Goal: Check status: Check status

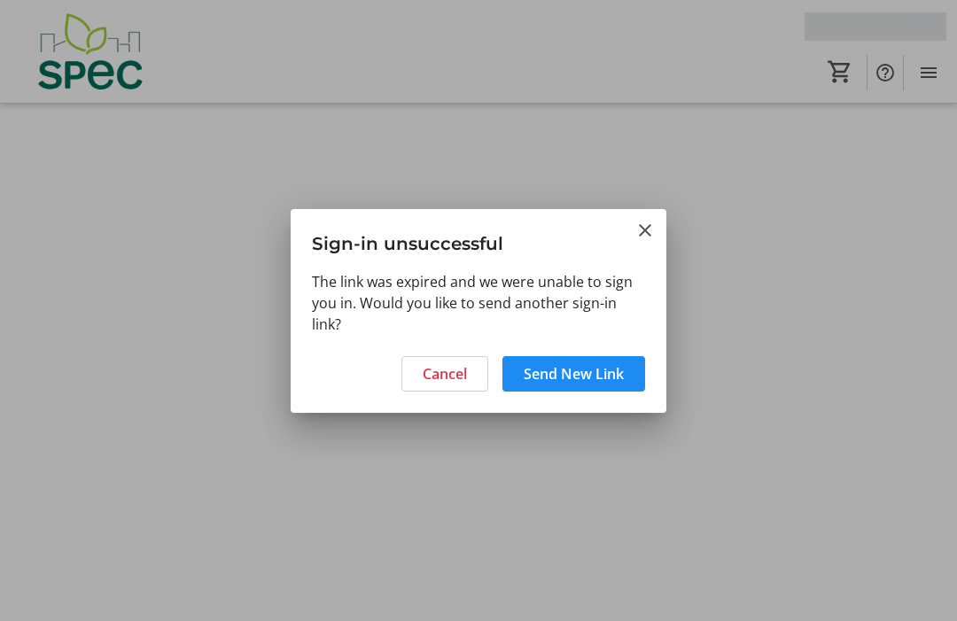
click at [579, 379] on span "Send New Link" at bounding box center [574, 373] width 100 height 21
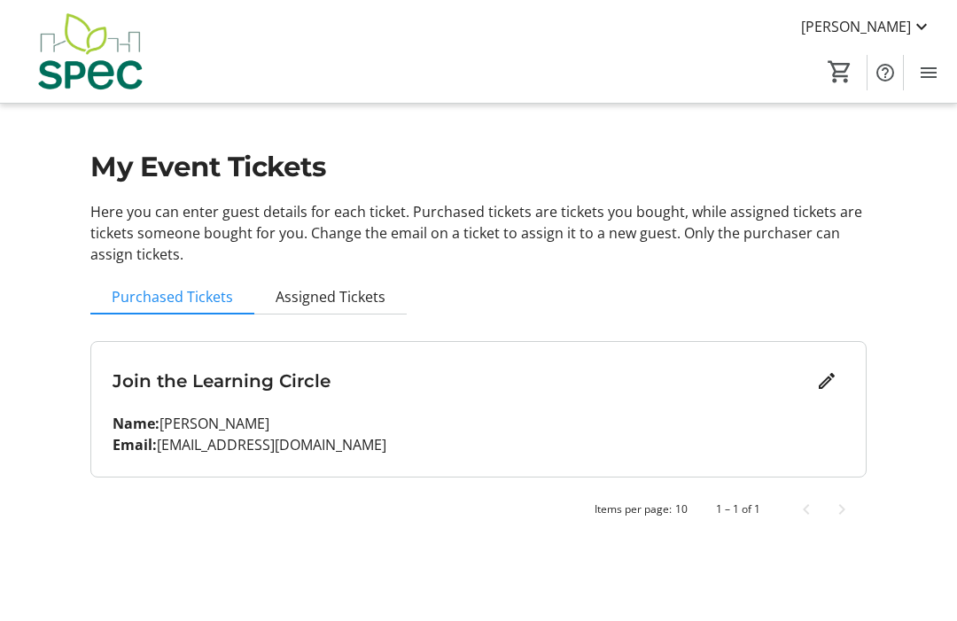
click at [921, 34] on mat-icon at bounding box center [921, 26] width 21 height 21
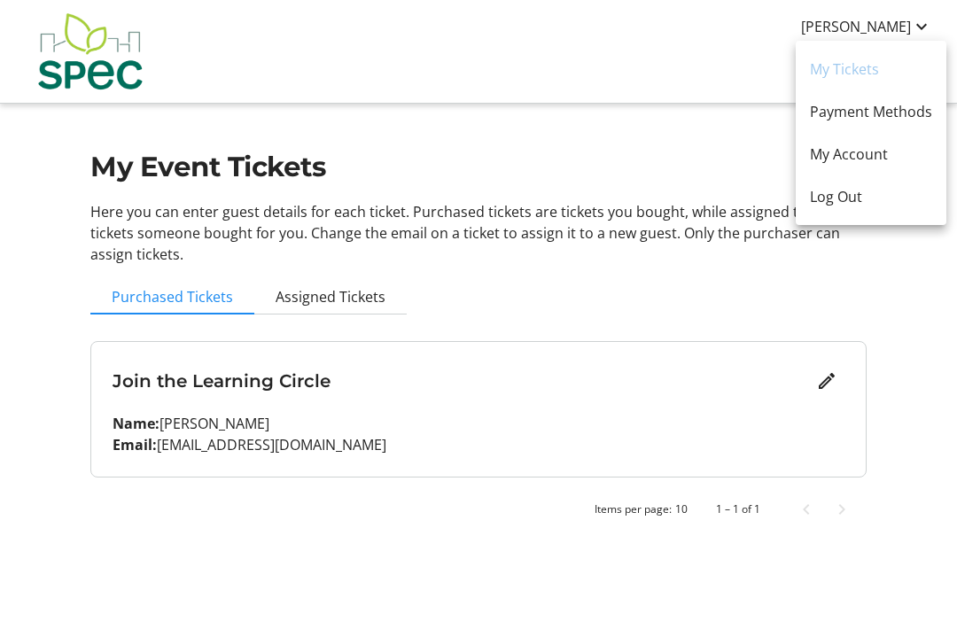
click at [873, 160] on span "My Account" at bounding box center [871, 154] width 122 height 21
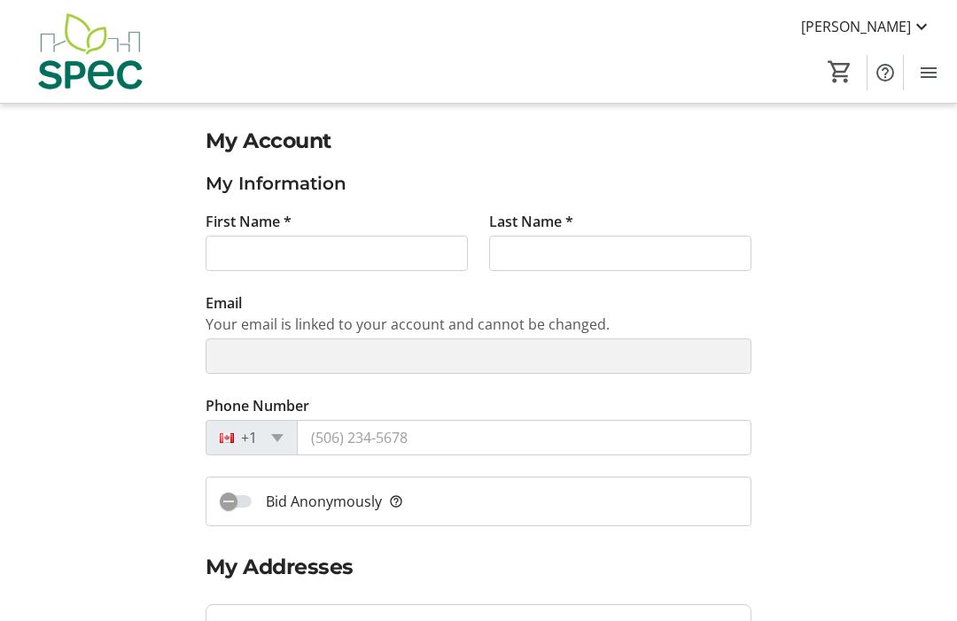
type input "[PERSON_NAME]"
type input "[EMAIL_ADDRESS][DOMAIN_NAME]"
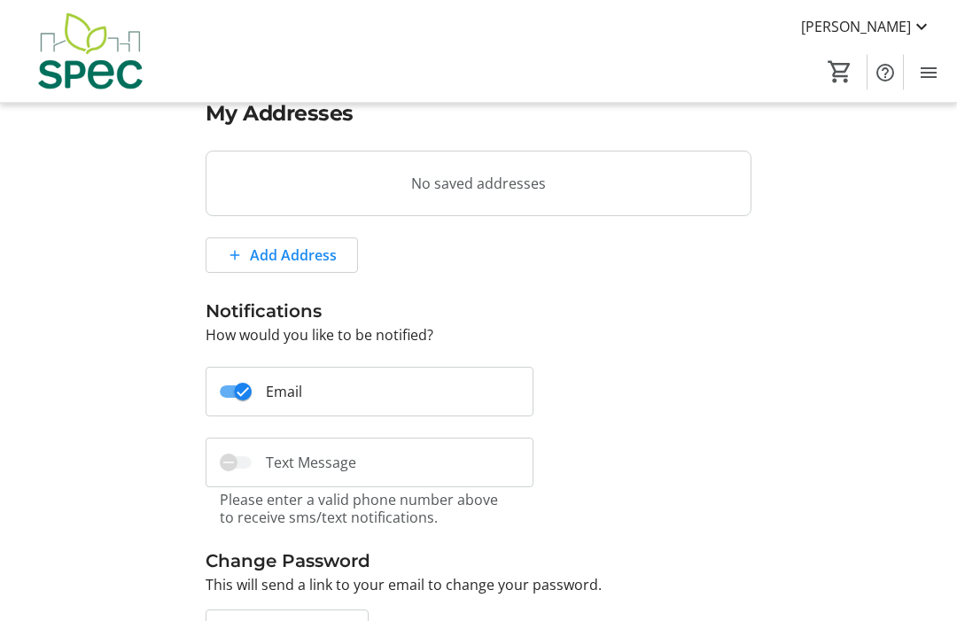
scroll to position [496, 0]
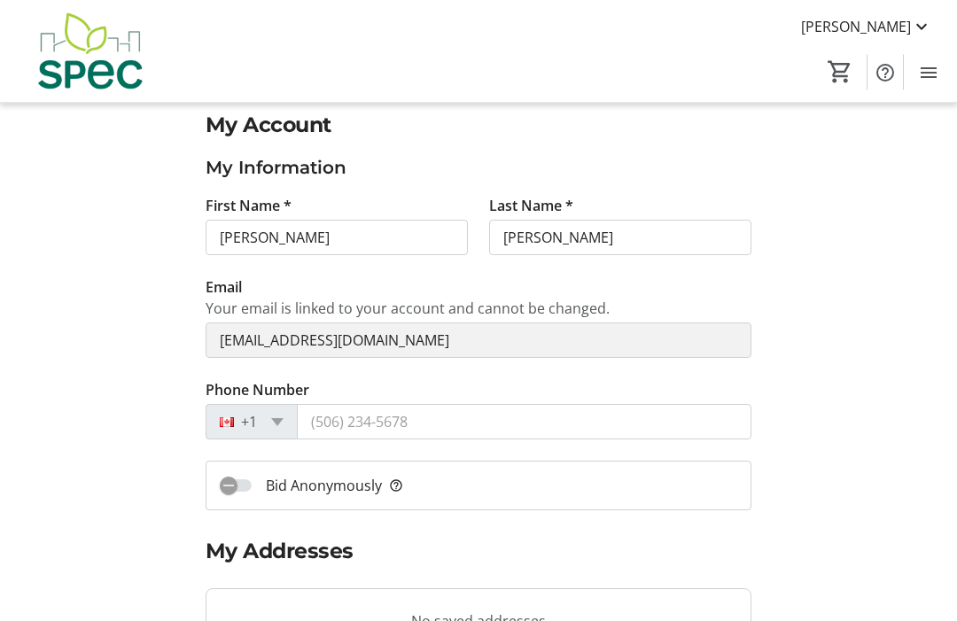
scroll to position [0, 0]
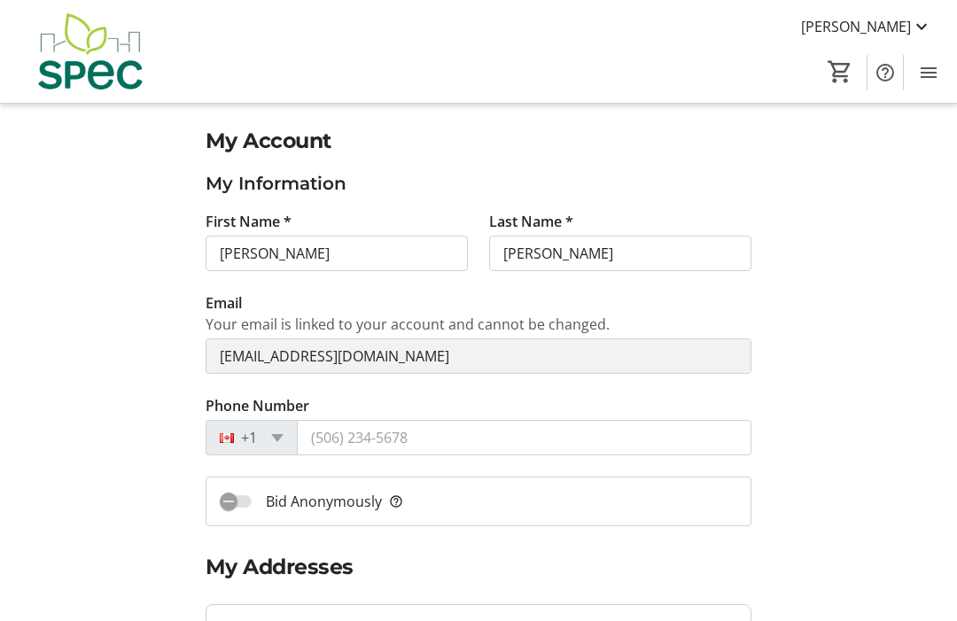
click at [911, 20] on mat-icon at bounding box center [921, 26] width 21 height 21
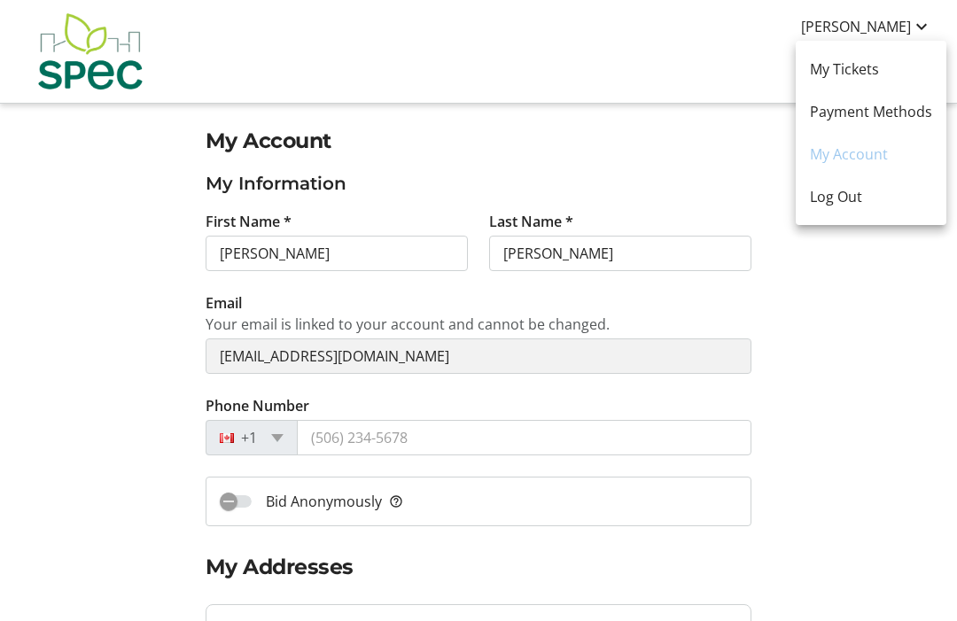
click at [848, 201] on span "Log Out" at bounding box center [871, 196] width 122 height 21
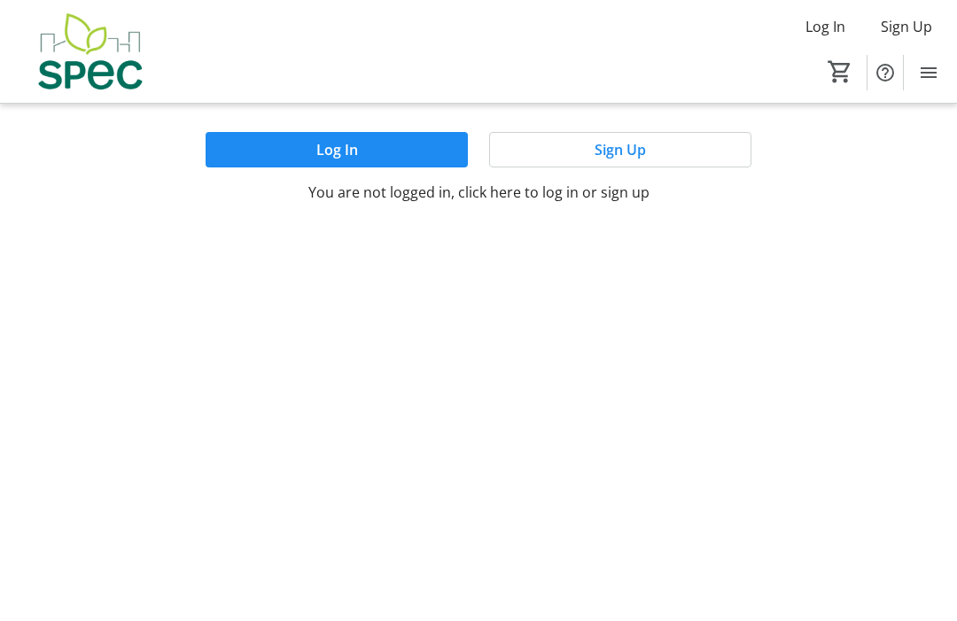
click at [351, 153] on span "Log In" at bounding box center [337, 149] width 42 height 21
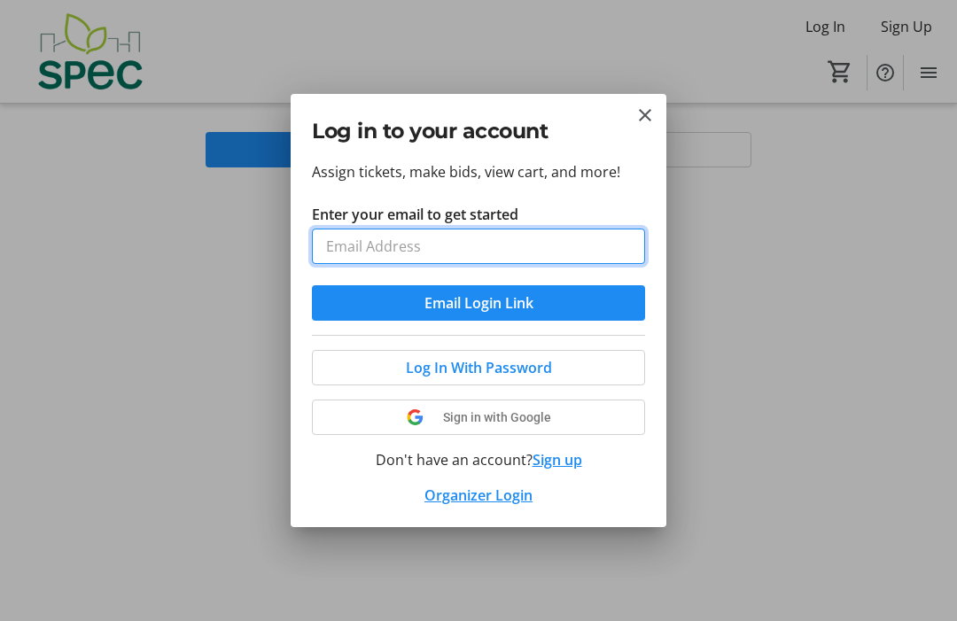
click at [486, 250] on input "Enter your email to get started" at bounding box center [478, 246] width 333 height 35
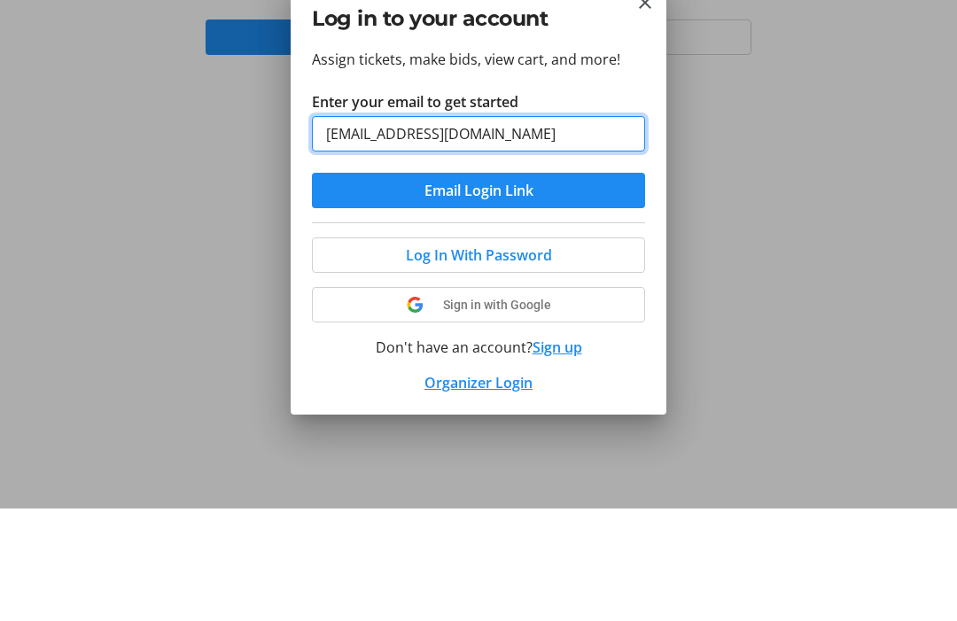
type input "[EMAIL_ADDRESS][DOMAIN_NAME]"
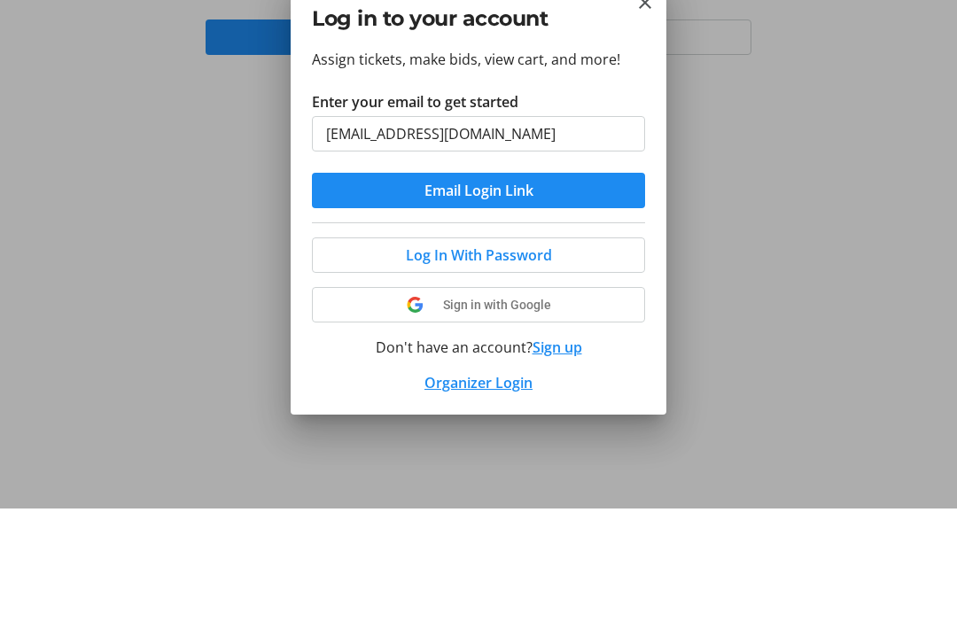
click at [544, 282] on span "submit" at bounding box center [478, 303] width 333 height 43
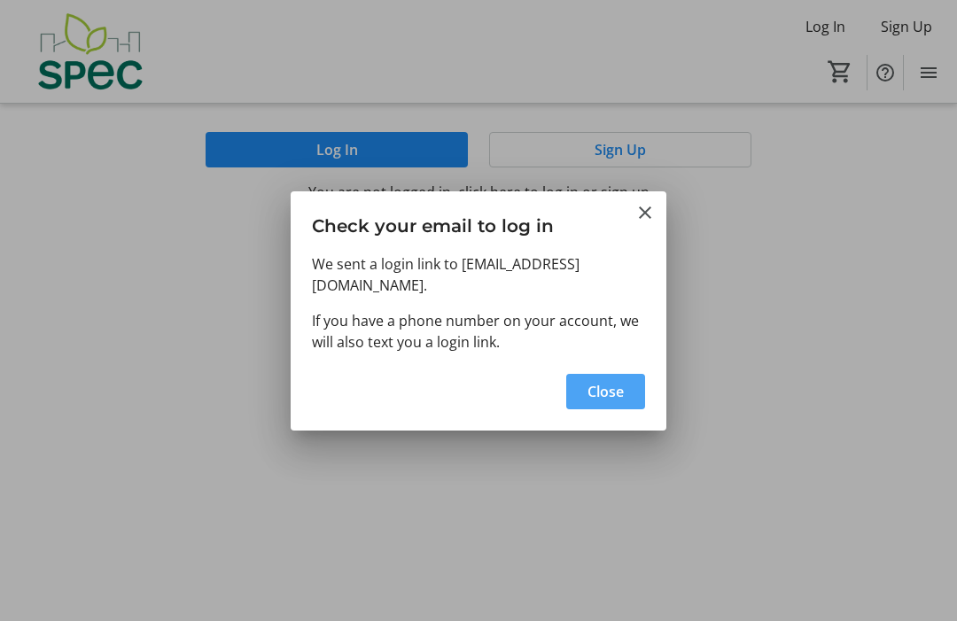
click at [613, 381] on span "Close" at bounding box center [606, 391] width 36 height 21
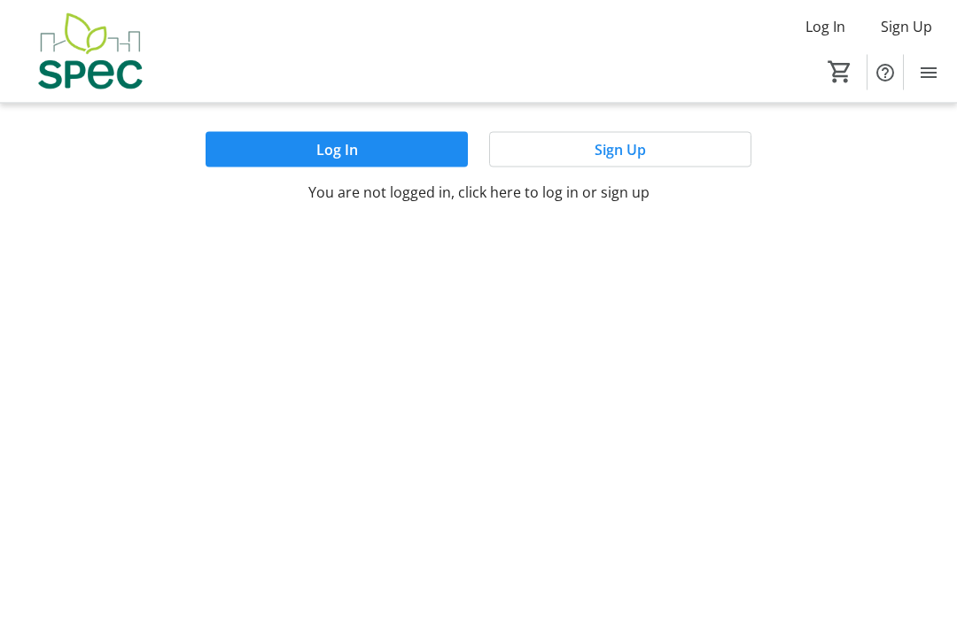
scroll to position [59, 0]
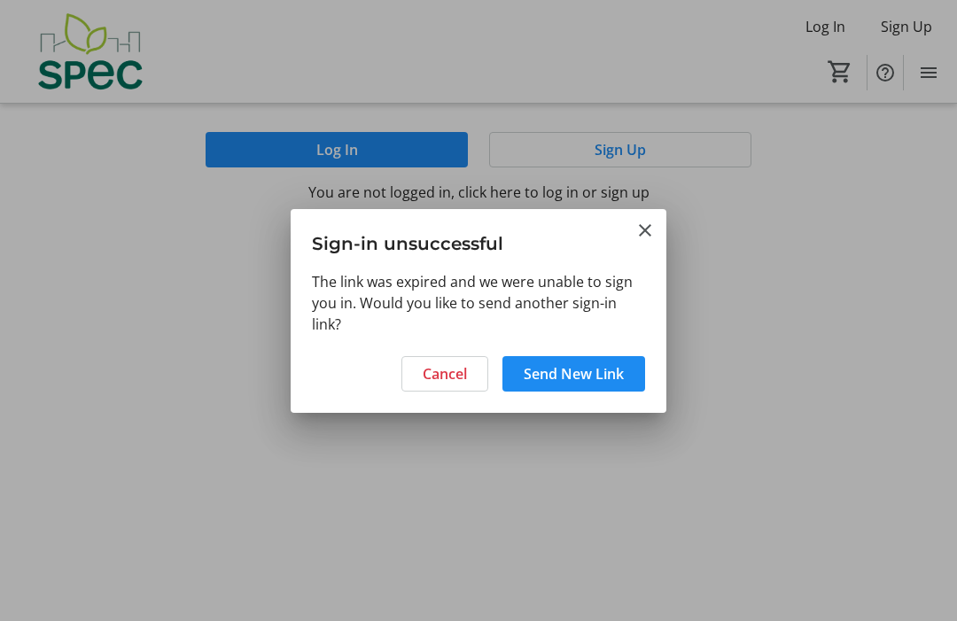
click at [456, 383] on span "Cancel" at bounding box center [445, 373] width 44 height 21
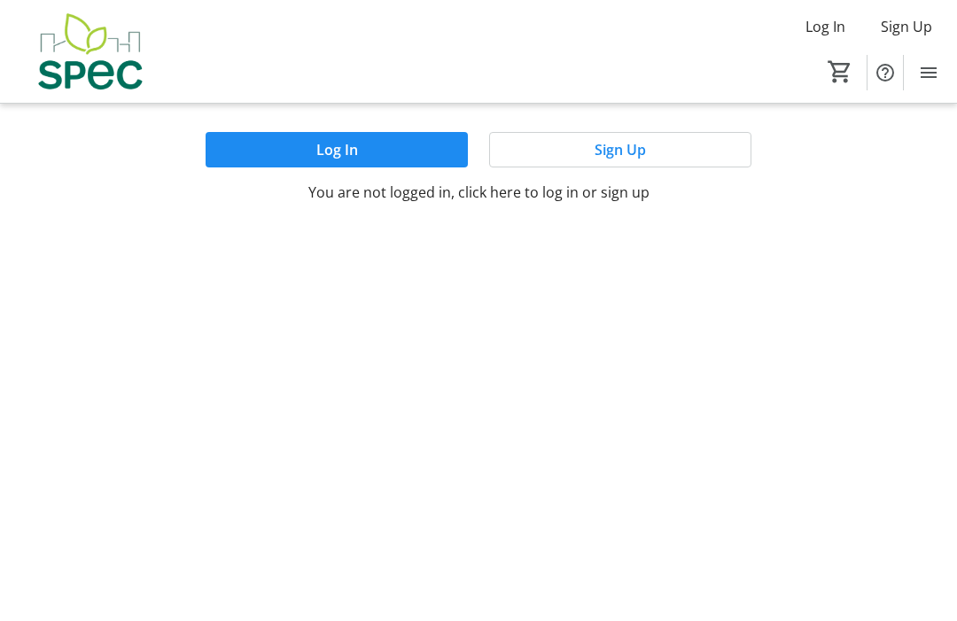
click at [661, 151] on span at bounding box center [620, 150] width 261 height 43
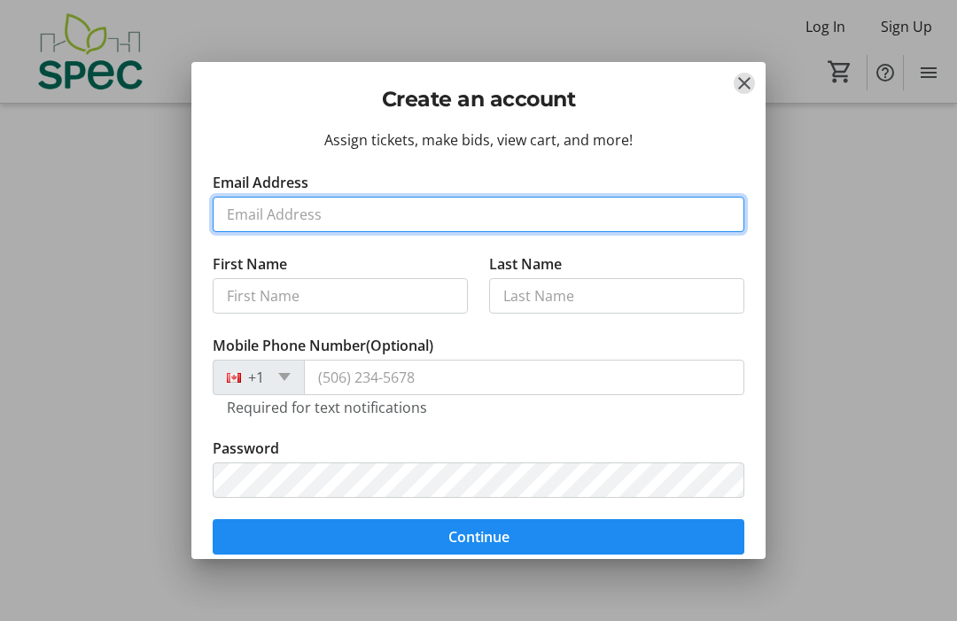
click at [394, 222] on input "Email Address" at bounding box center [479, 214] width 532 height 35
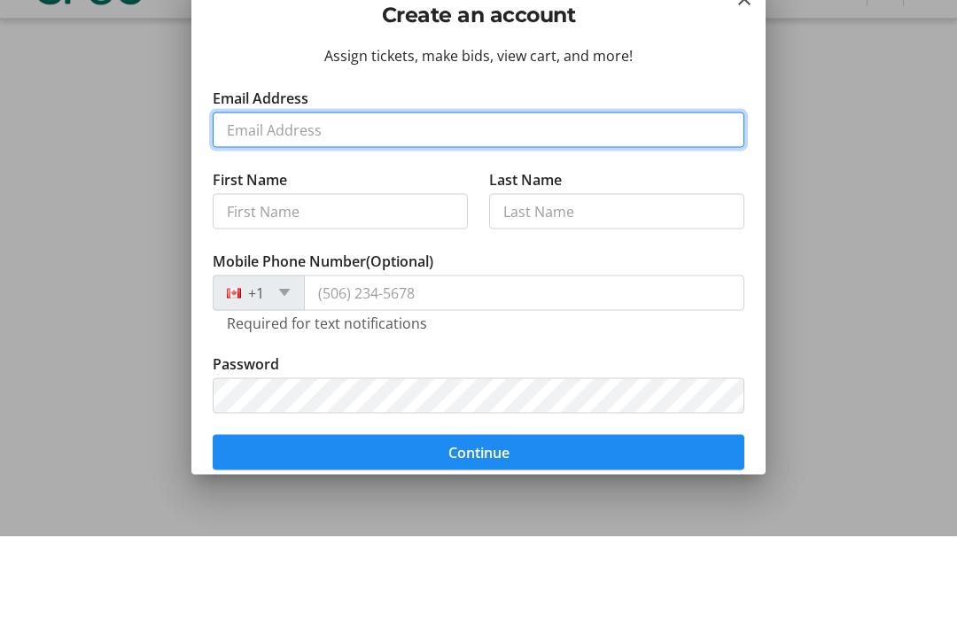
type input "[EMAIL_ADDRESS][DOMAIN_NAME]"
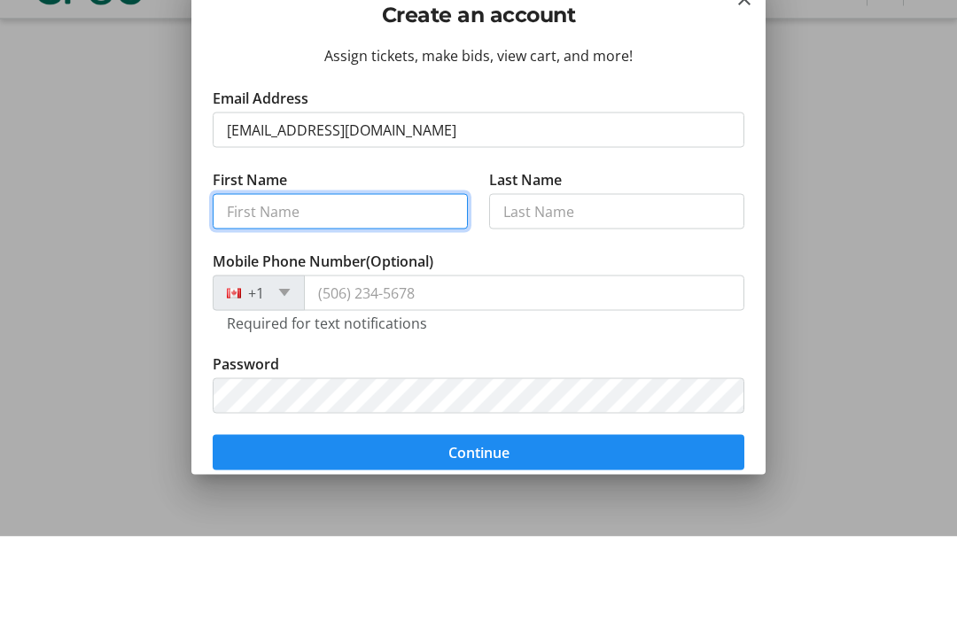
type input "[PERSON_NAME]"
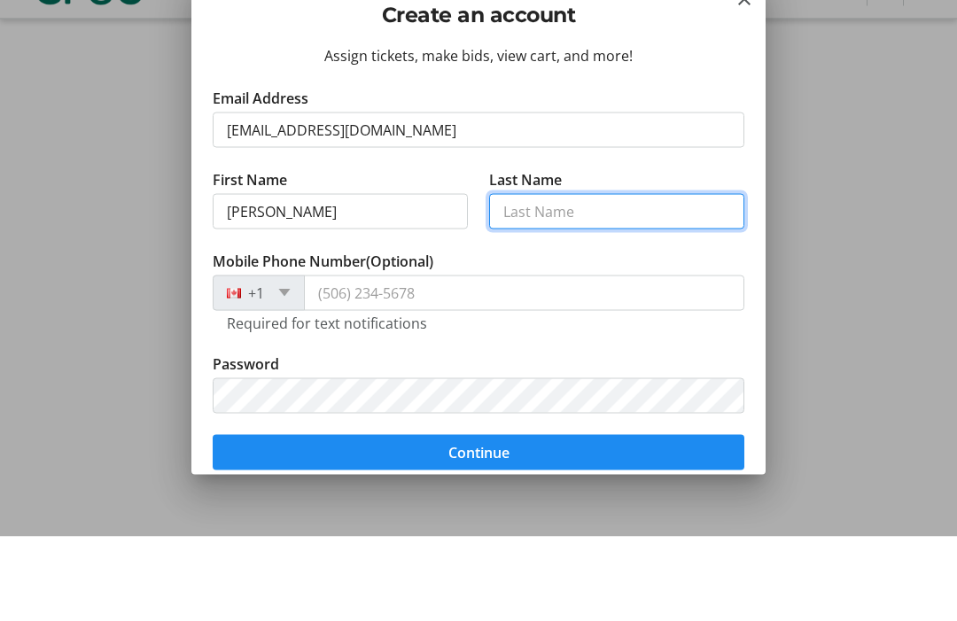
type input "[PERSON_NAME]"
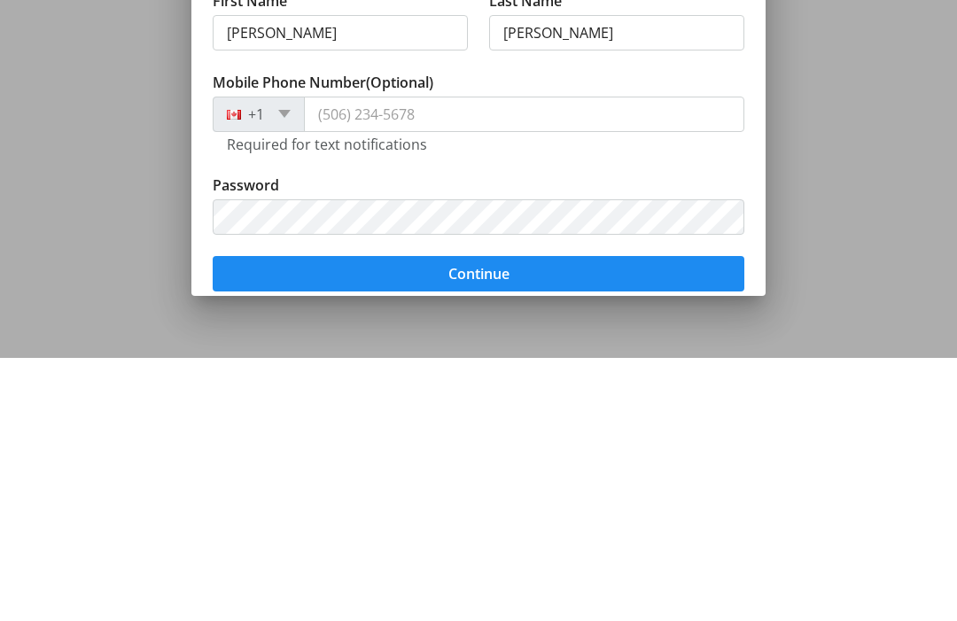
click at [474, 516] on span "submit" at bounding box center [479, 537] width 532 height 43
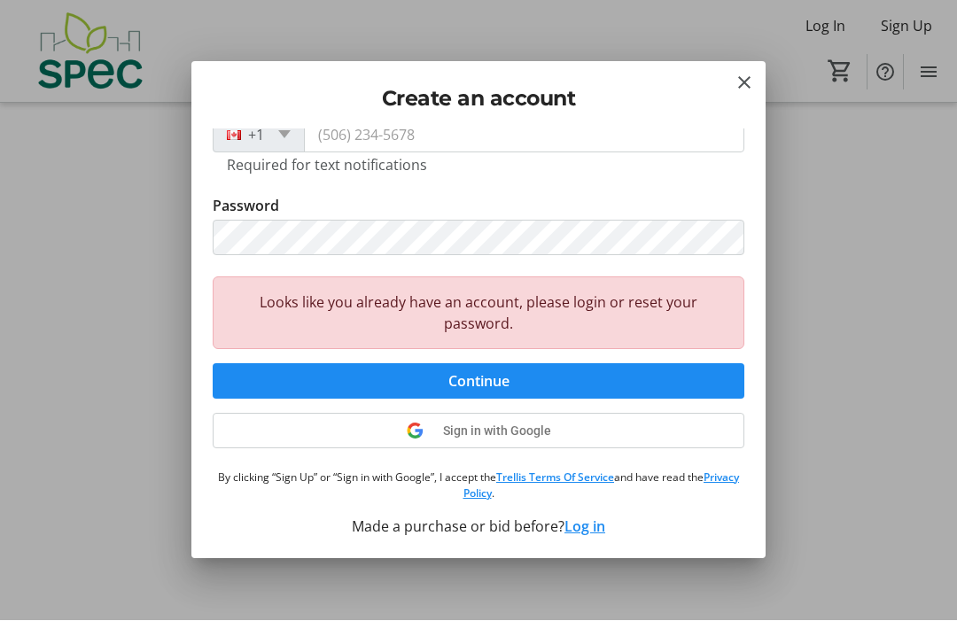
scroll to position [241, 0]
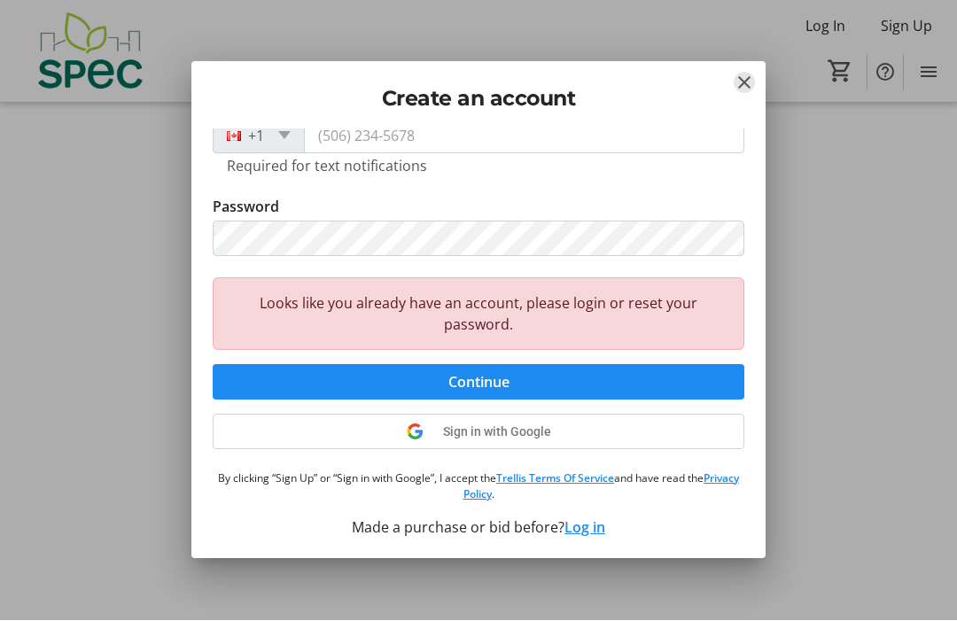
click at [749, 83] on mat-icon "Close" at bounding box center [744, 83] width 21 height 21
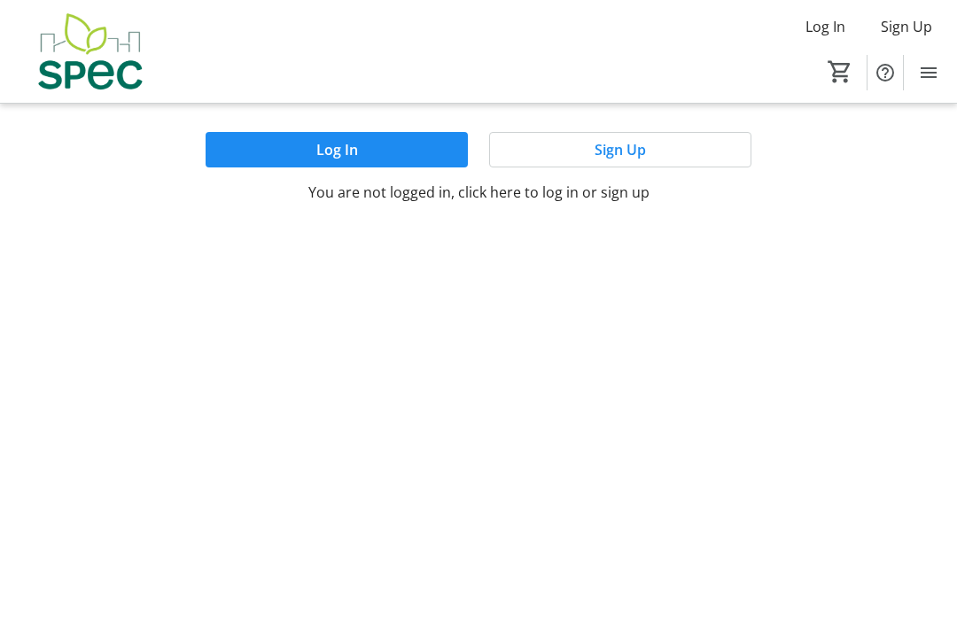
click at [832, 21] on span "Log In" at bounding box center [826, 26] width 40 height 21
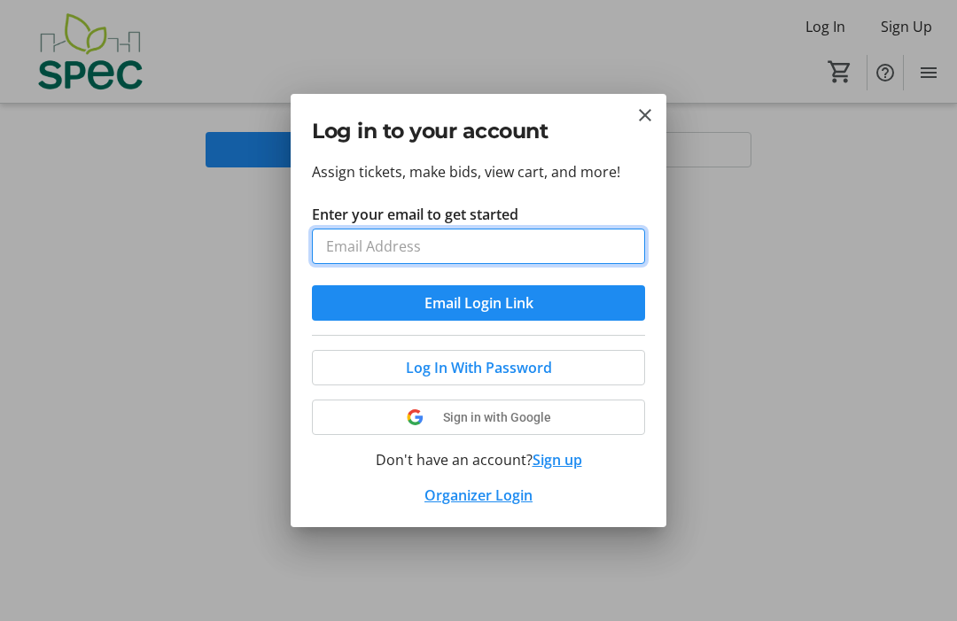
click at [474, 242] on input "Enter your email to get started" at bounding box center [478, 246] width 333 height 35
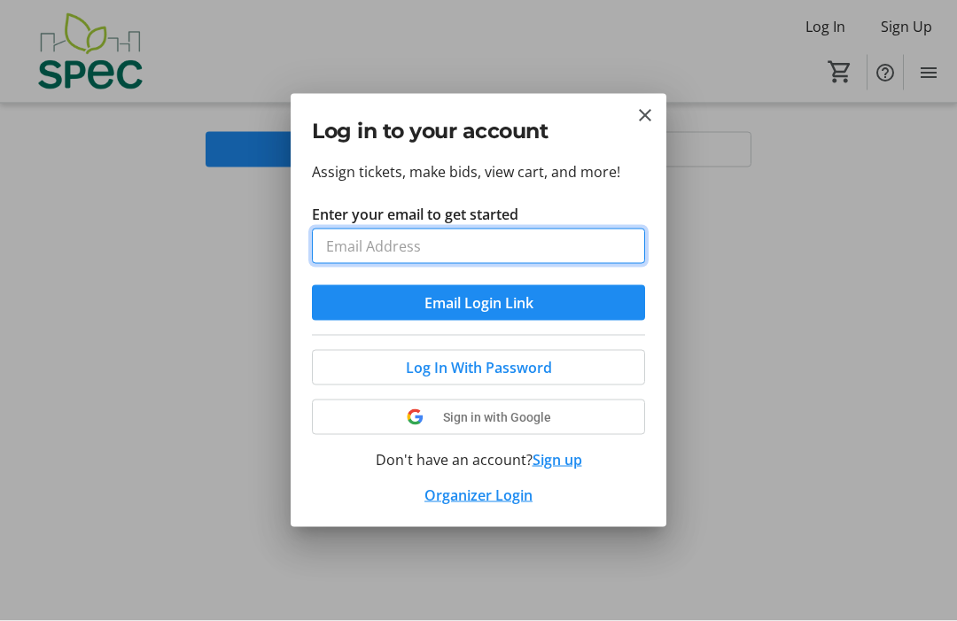
type input "[EMAIL_ADDRESS][DOMAIN_NAME]"
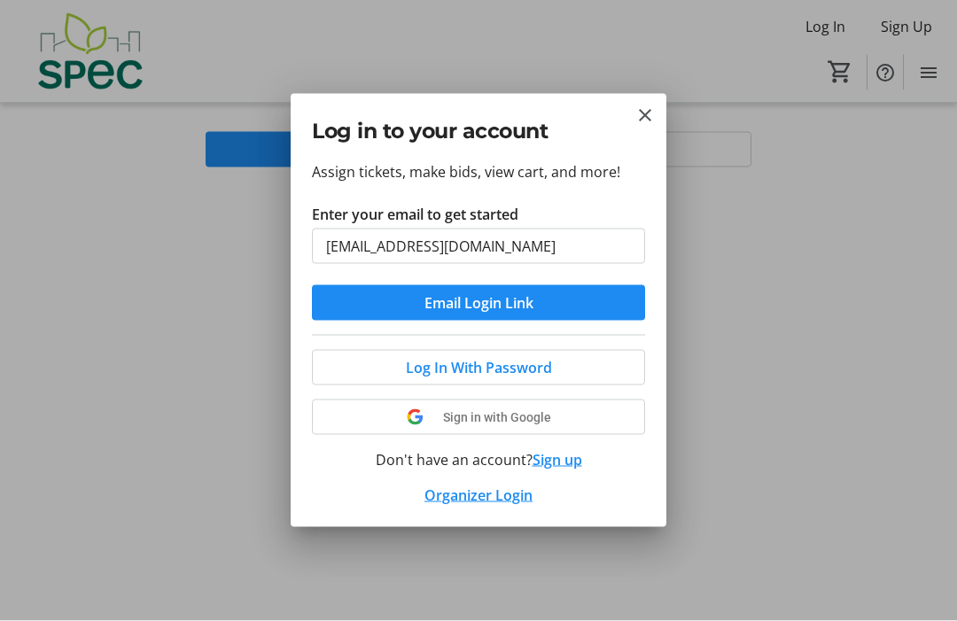
click at [479, 301] on button "Email Login Link" at bounding box center [478, 302] width 333 height 35
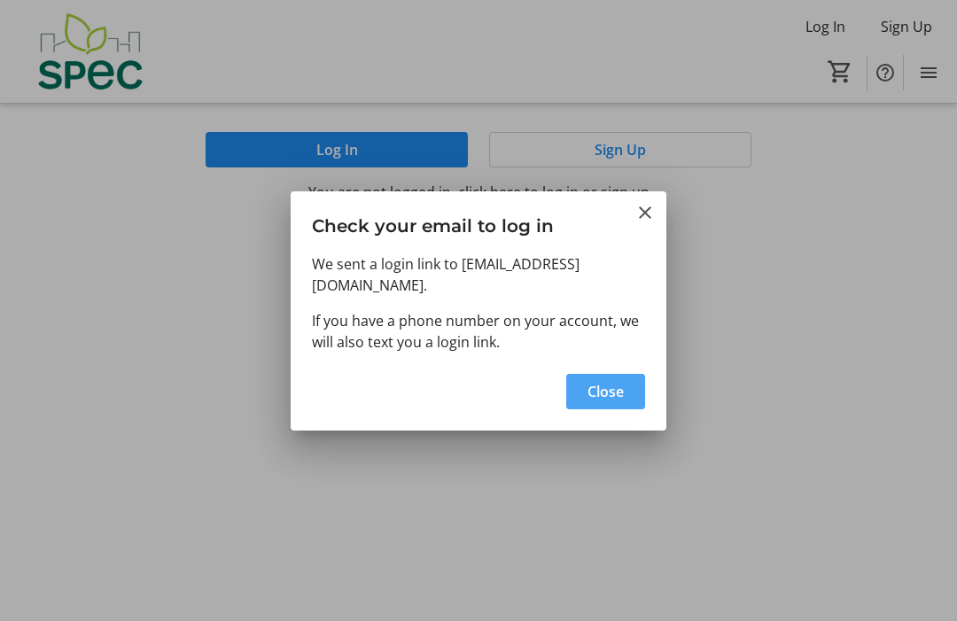
click at [609, 383] on span "Close" at bounding box center [606, 391] width 36 height 21
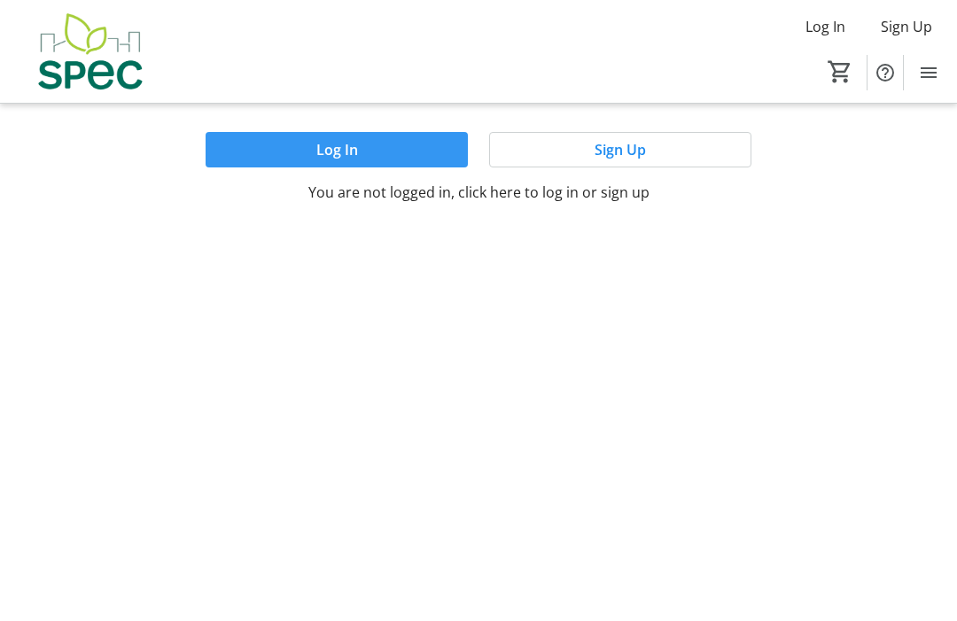
click at [382, 147] on span at bounding box center [337, 150] width 262 height 43
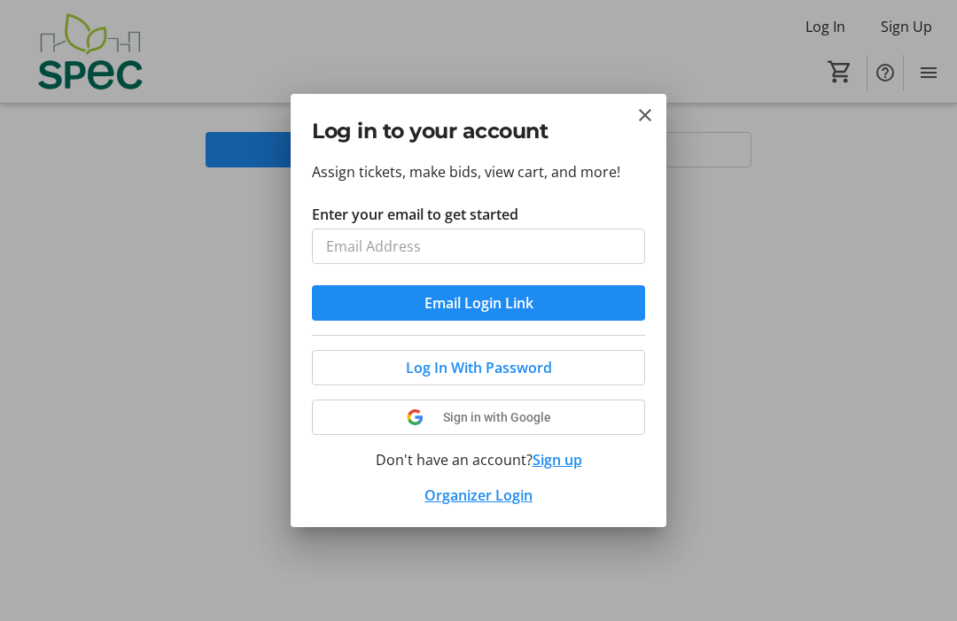
click at [504, 372] on span "Log In With Password" at bounding box center [479, 367] width 146 height 21
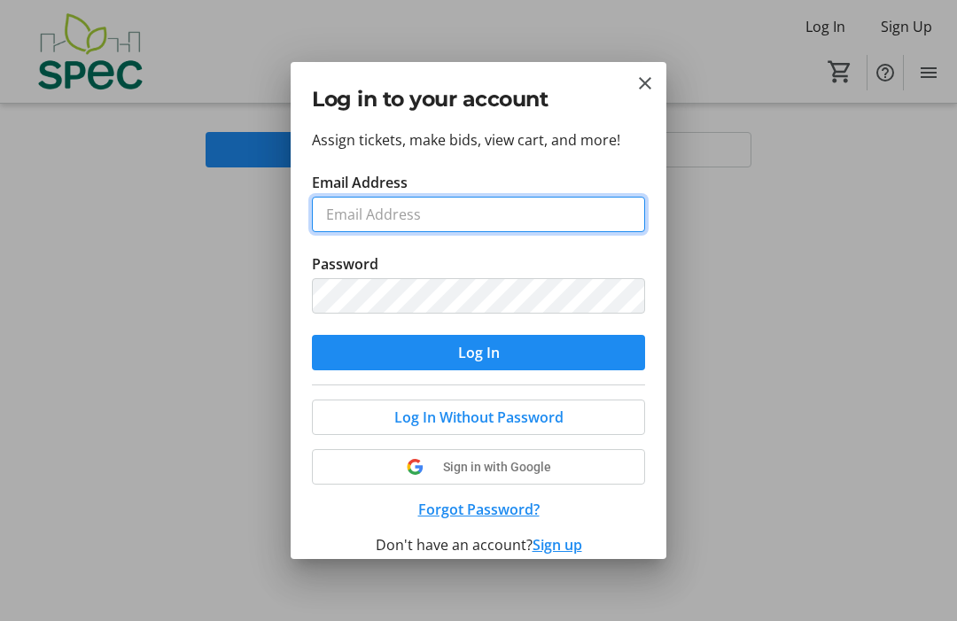
click at [439, 219] on input "Email Address" at bounding box center [478, 214] width 333 height 35
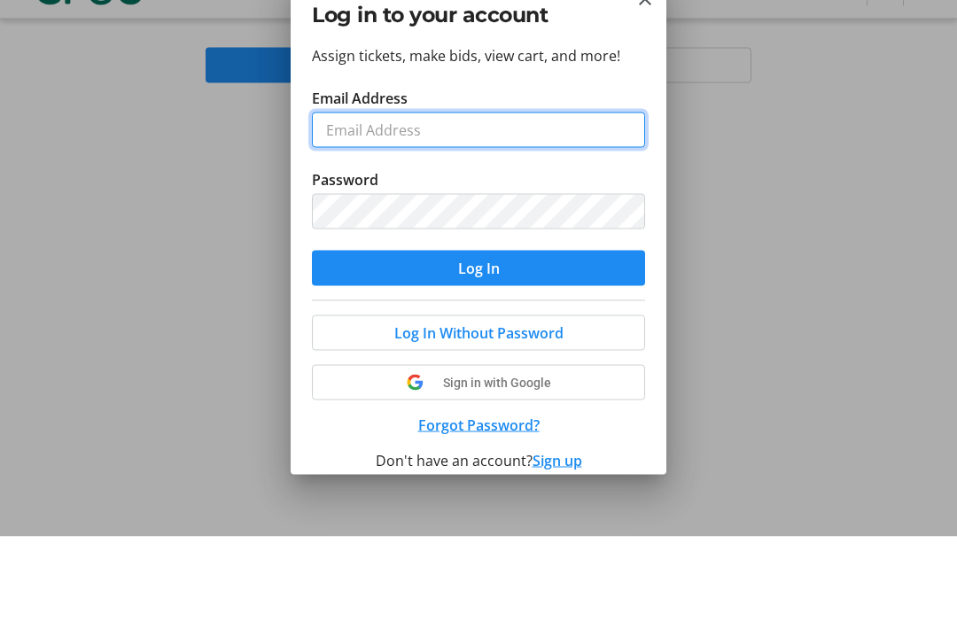
type input "[EMAIL_ADDRESS][DOMAIN_NAME]"
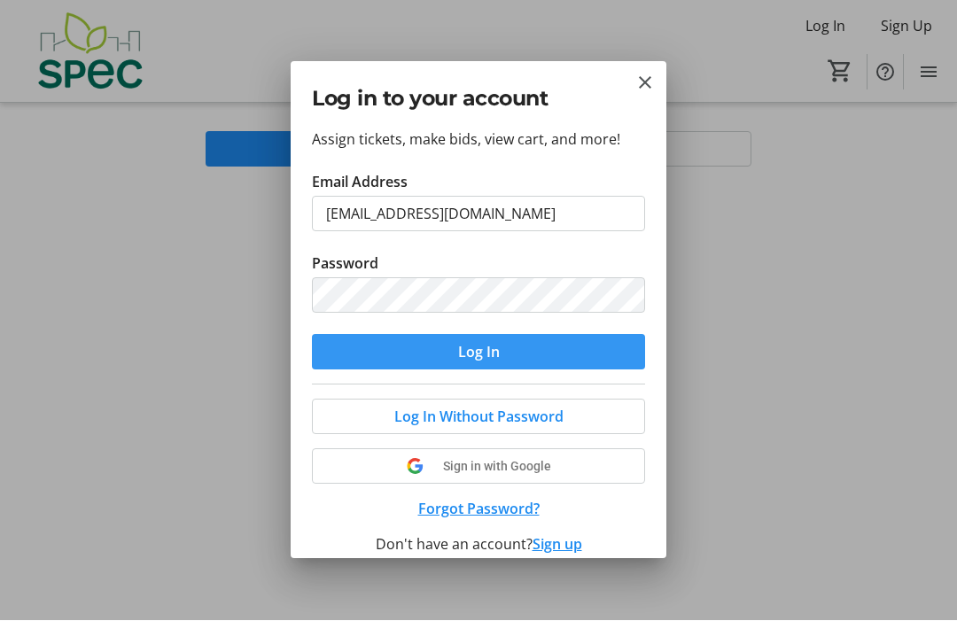
click at [493, 350] on span "Log In" at bounding box center [479, 352] width 42 height 21
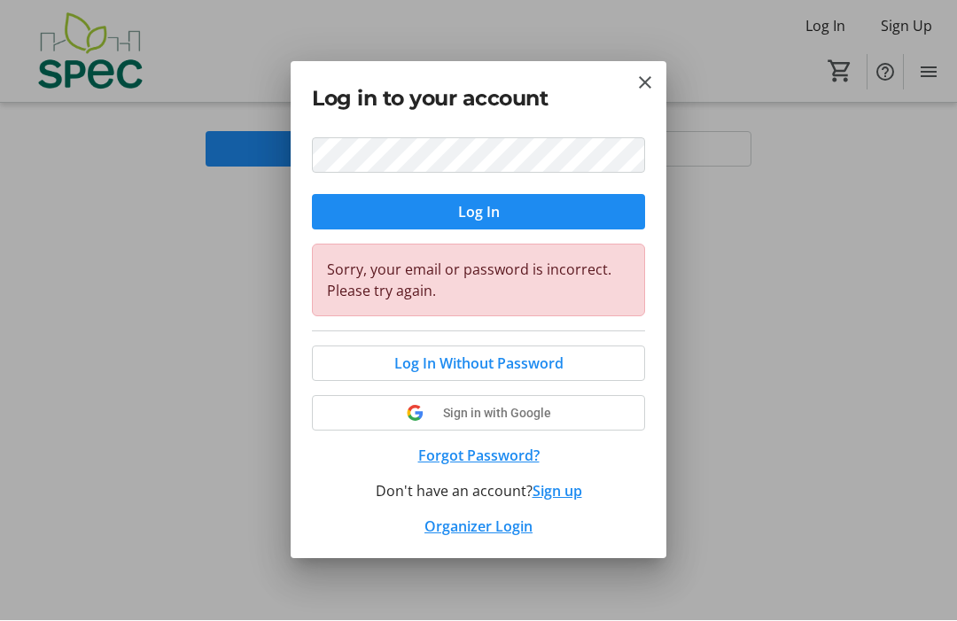
scroll to position [139, 0]
click at [499, 459] on button "Forgot Password?" at bounding box center [478, 457] width 333 height 21
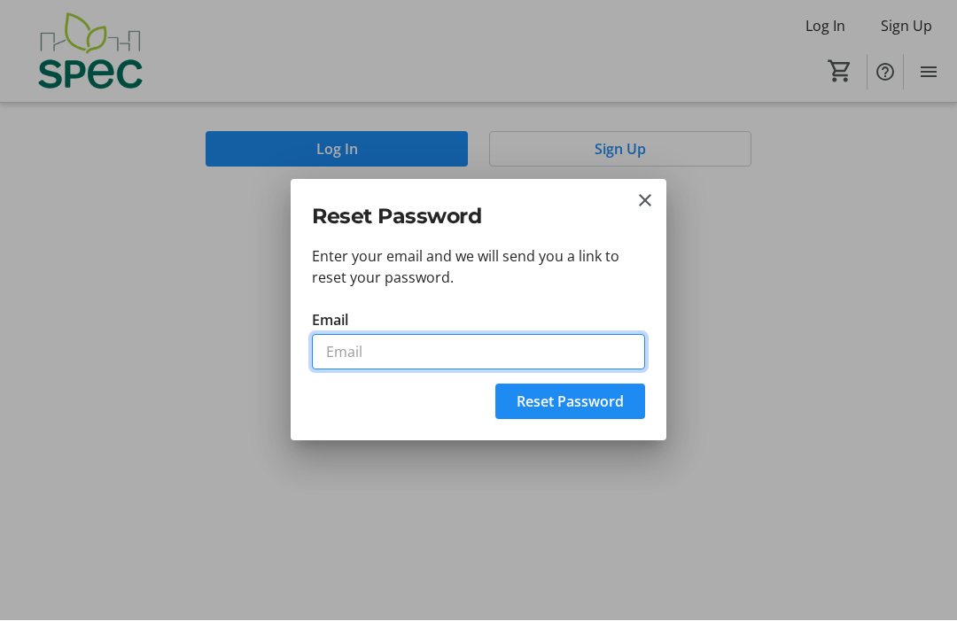
click at [401, 356] on input "Email" at bounding box center [478, 352] width 333 height 35
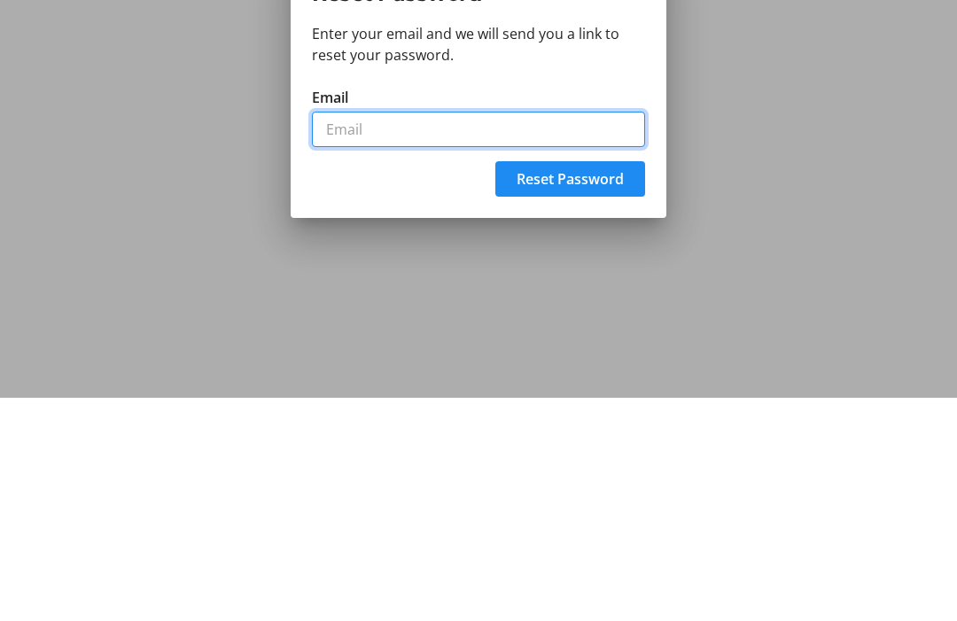
type input "[EMAIL_ADDRESS][DOMAIN_NAME]"
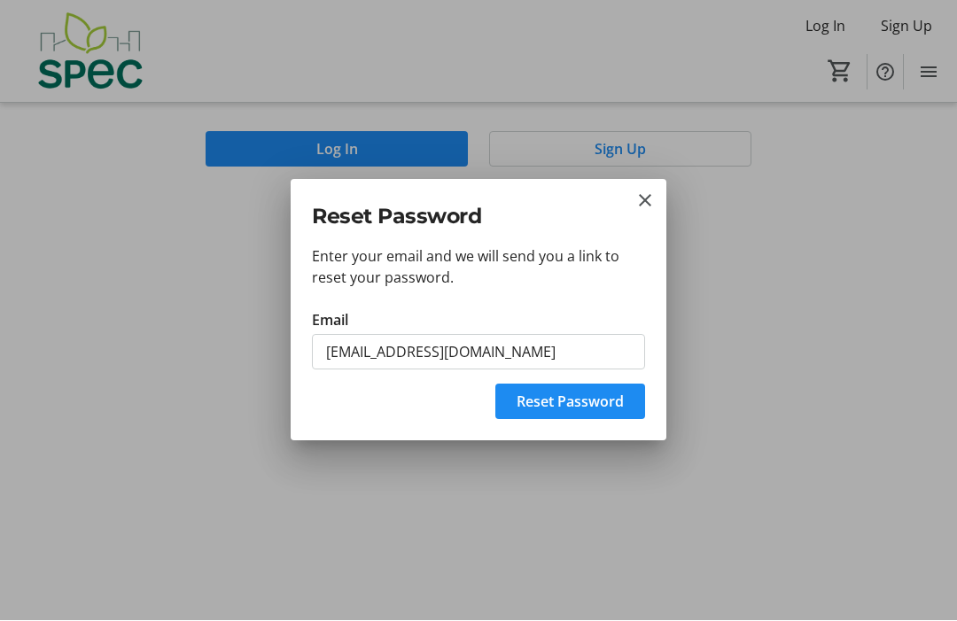
click at [581, 401] on span "Reset Password" at bounding box center [570, 402] width 107 height 21
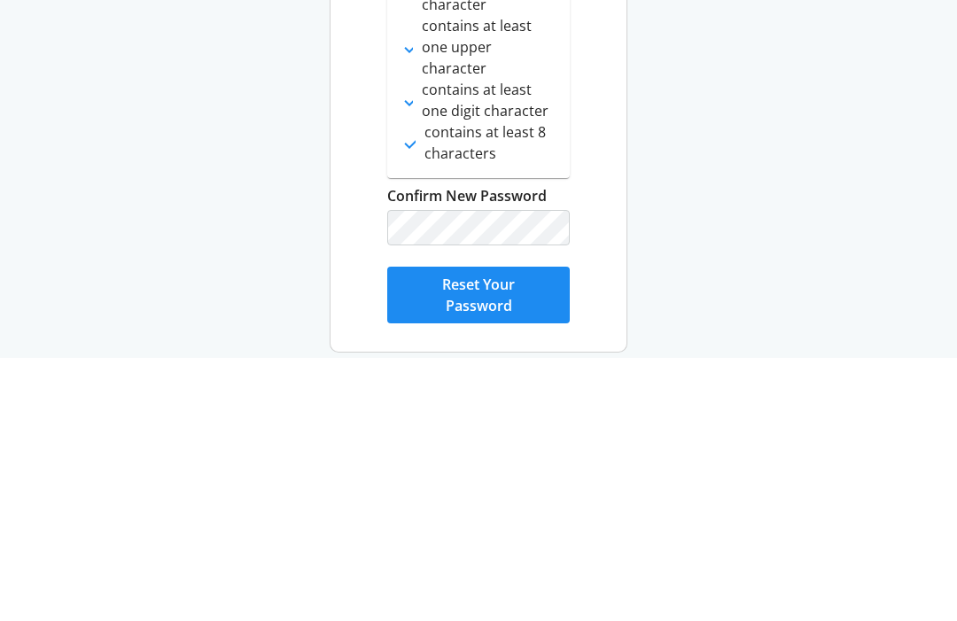
scroll to position [59, 0]
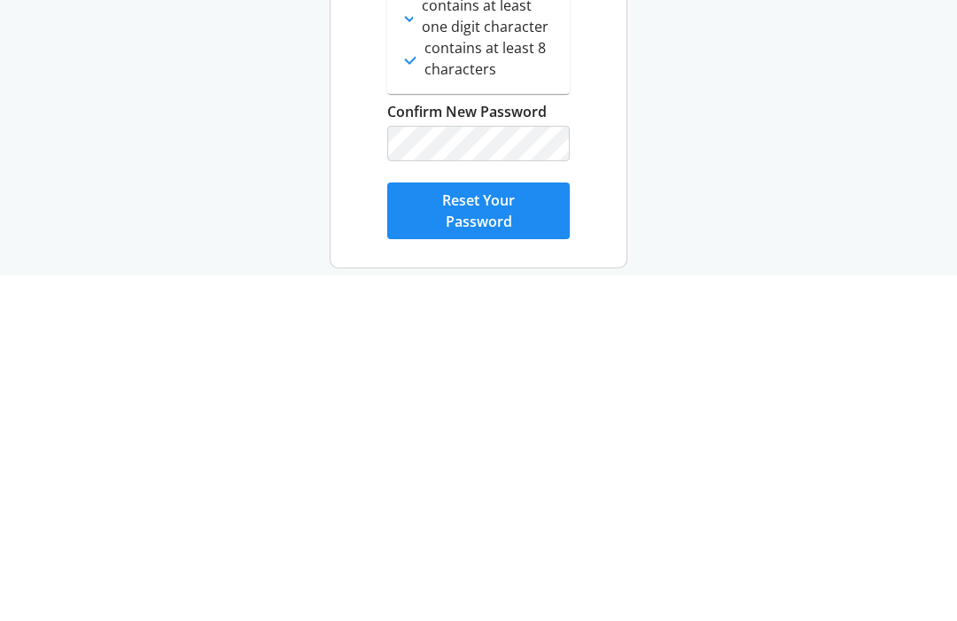
click at [716, 144] on div "Password Reset Choose a new password for your account New Password done contain…" at bounding box center [478, 285] width 957 height 689
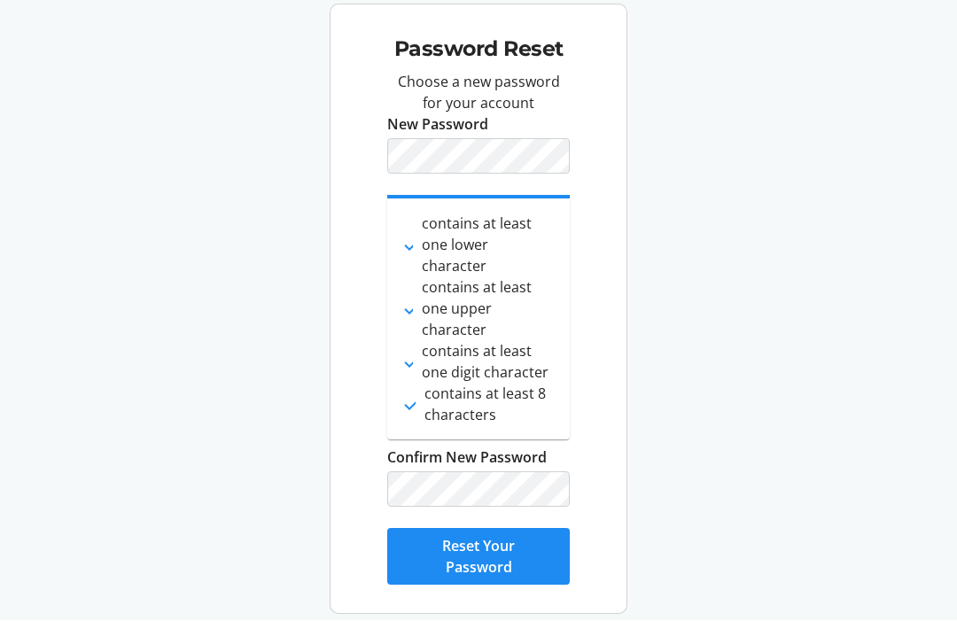
click at [493, 541] on span "Reset Your Password" at bounding box center [479, 557] width 140 height 43
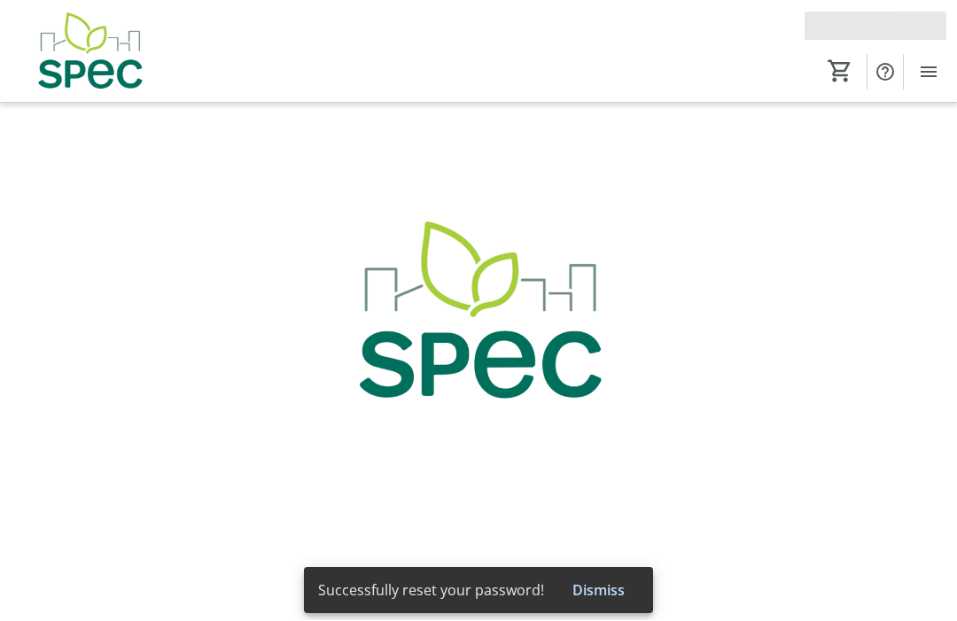
scroll to position [1, 0]
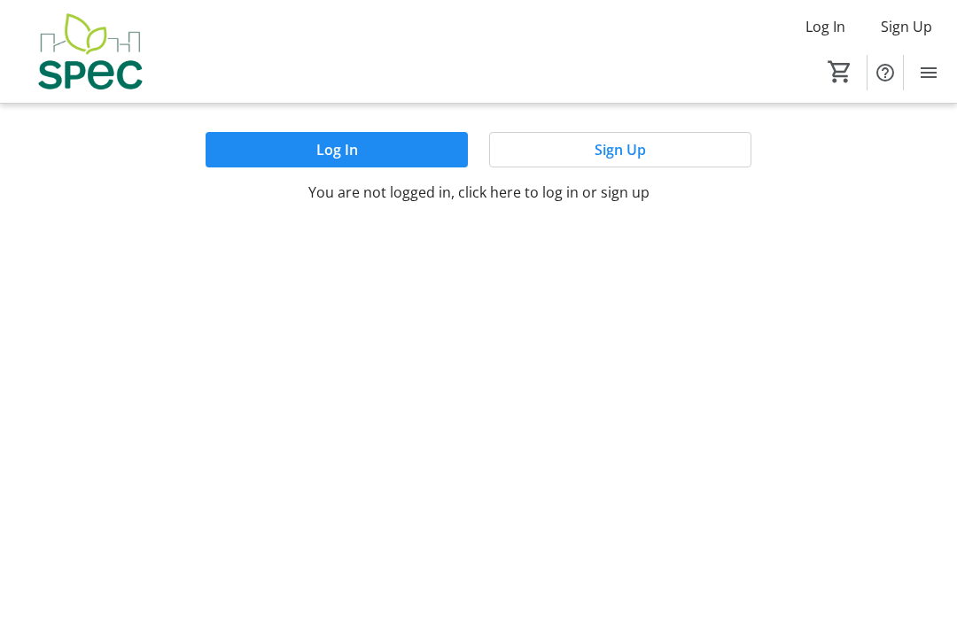
click at [343, 152] on span "Log In" at bounding box center [337, 149] width 42 height 21
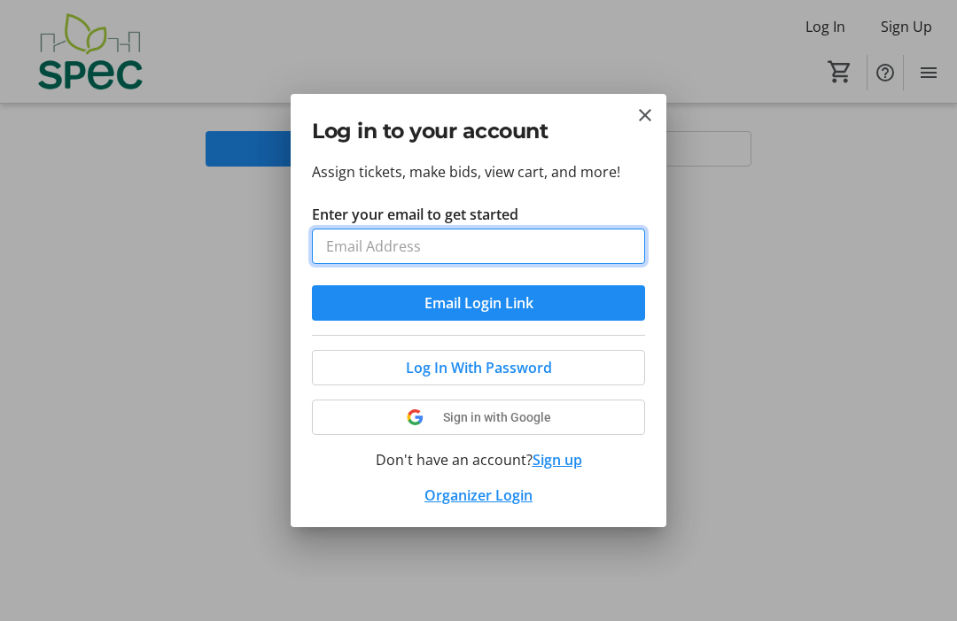
click at [480, 252] on input "Enter your email to get started" at bounding box center [478, 246] width 333 height 35
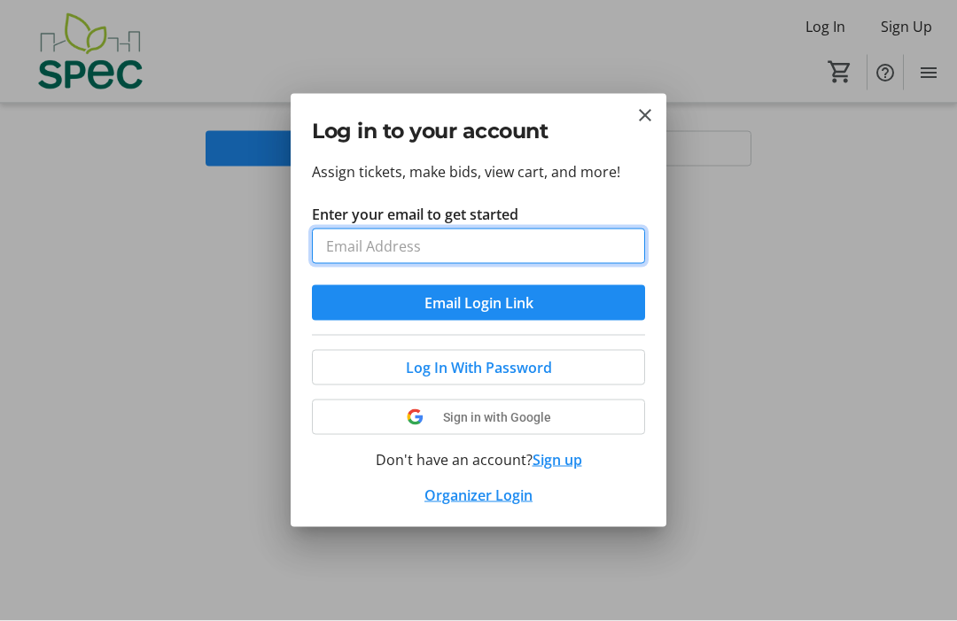
type input "[EMAIL_ADDRESS][DOMAIN_NAME]"
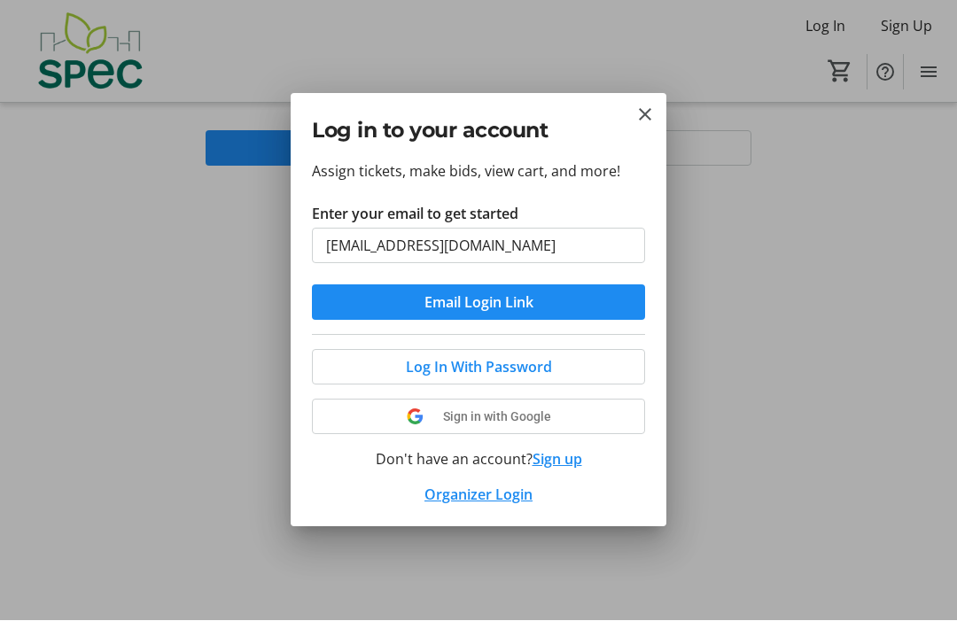
click at [510, 366] on span "Log In With Password" at bounding box center [479, 367] width 146 height 21
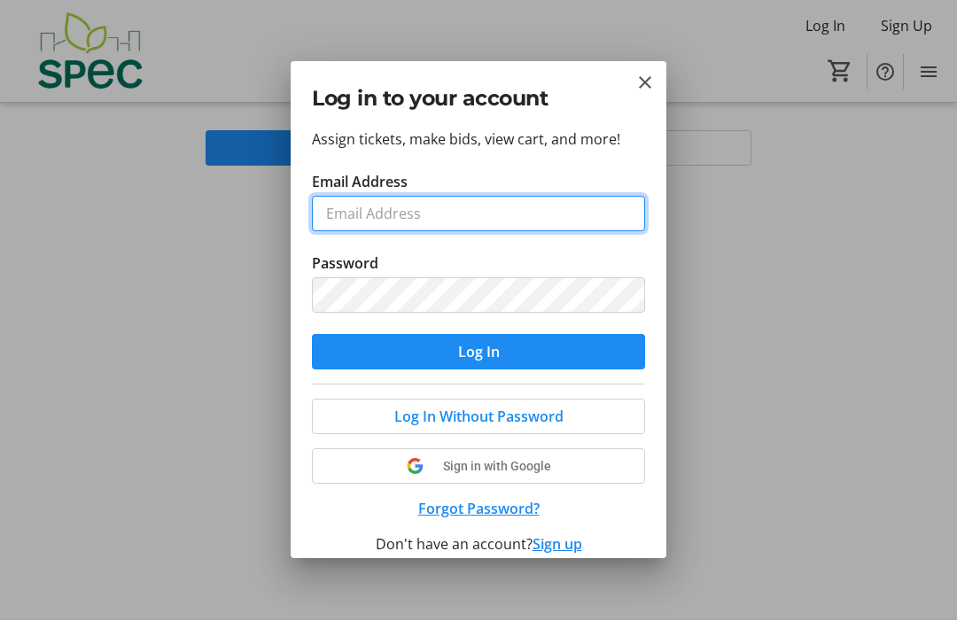
click at [478, 207] on input "Email Address" at bounding box center [478, 214] width 333 height 35
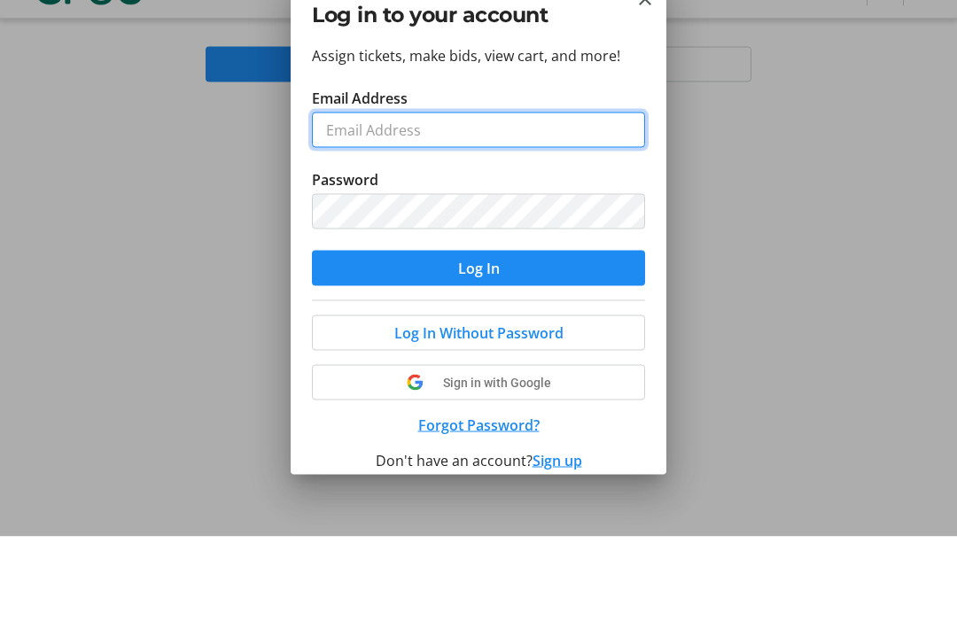
type input "[EMAIL_ADDRESS][DOMAIN_NAME]"
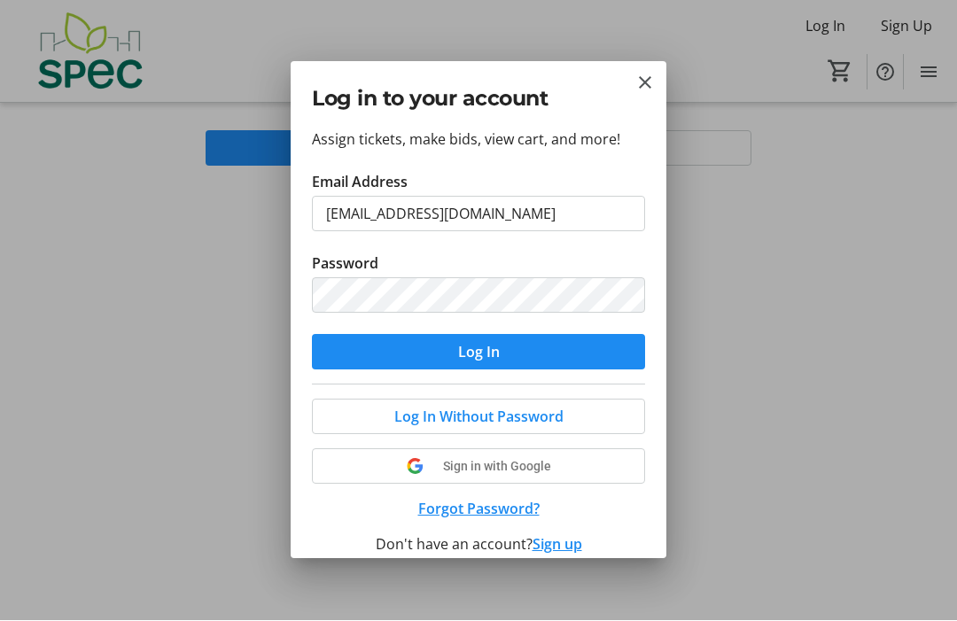
click at [514, 347] on span "submit" at bounding box center [478, 353] width 333 height 43
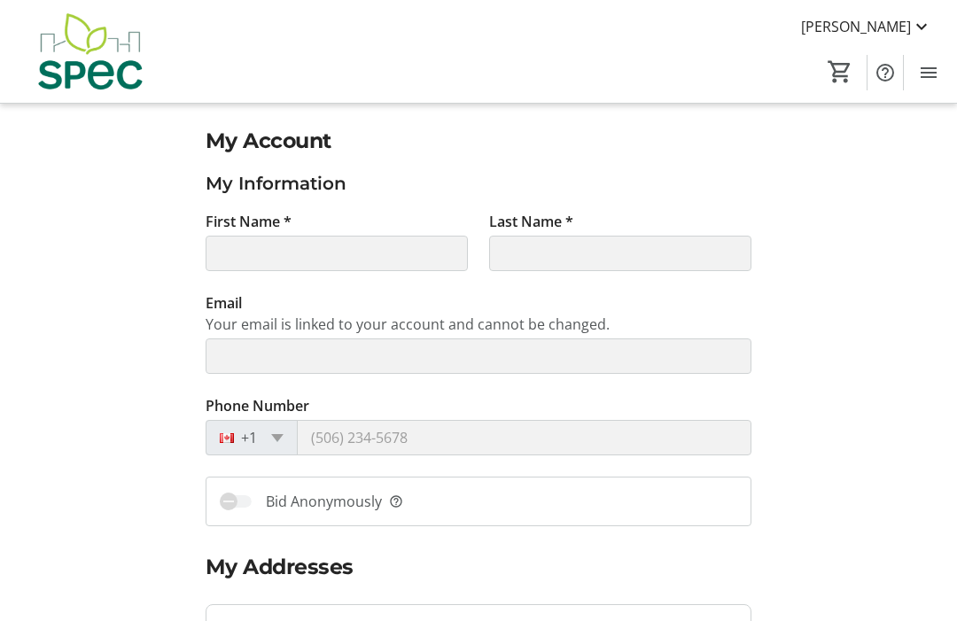
click at [914, 27] on mat-icon at bounding box center [921, 26] width 21 height 21
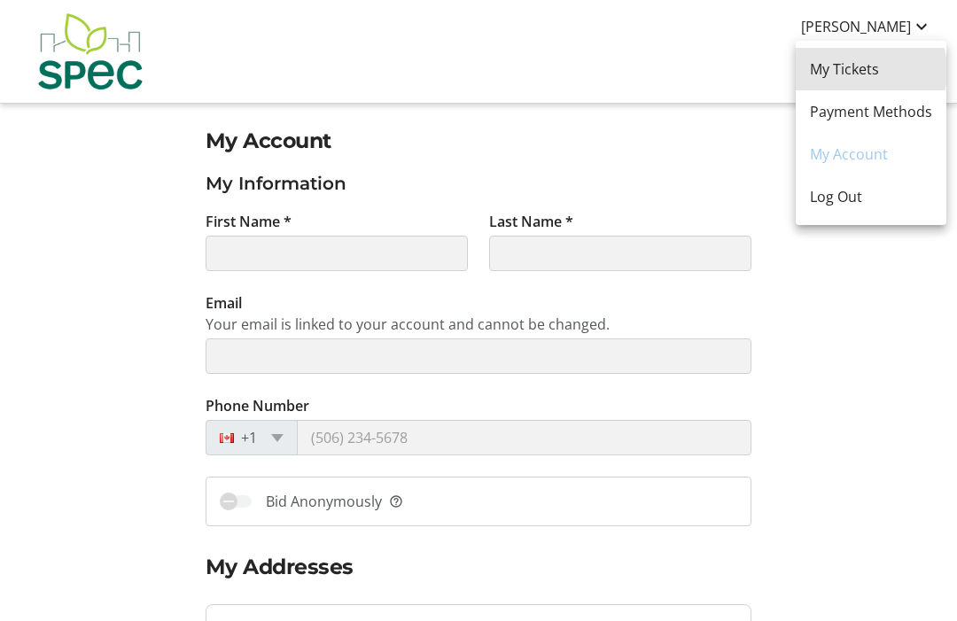
click at [854, 72] on span "My Tickets" at bounding box center [871, 69] width 122 height 21
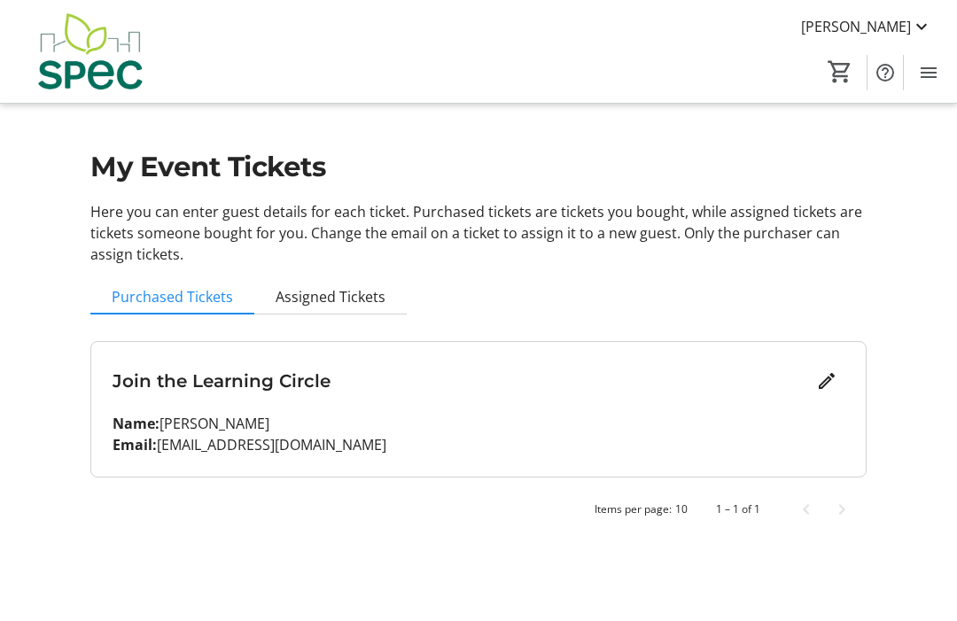
click at [911, 31] on mat-icon at bounding box center [921, 26] width 21 height 21
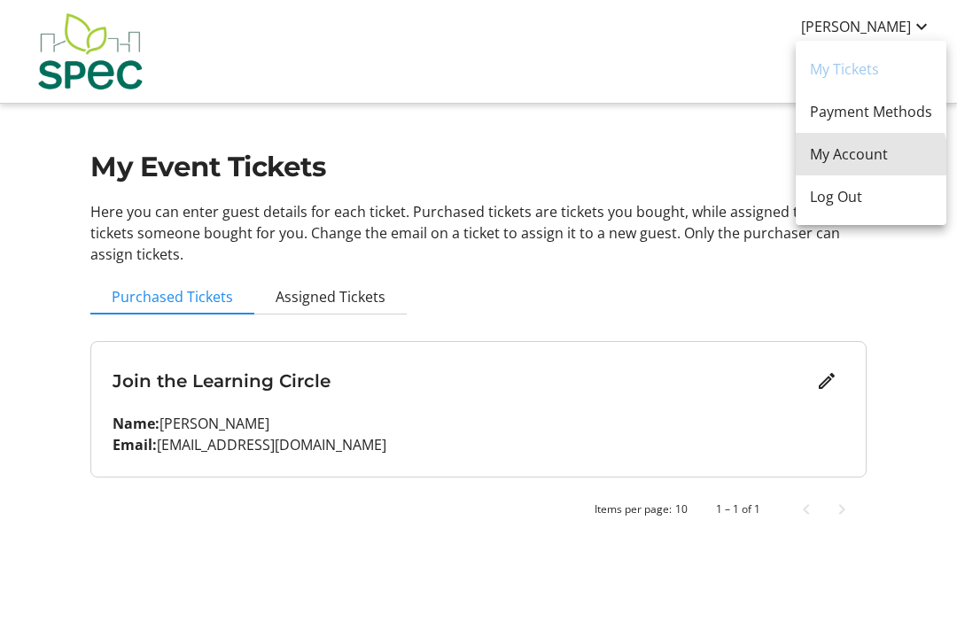
click at [866, 157] on span "My Account" at bounding box center [871, 154] width 122 height 21
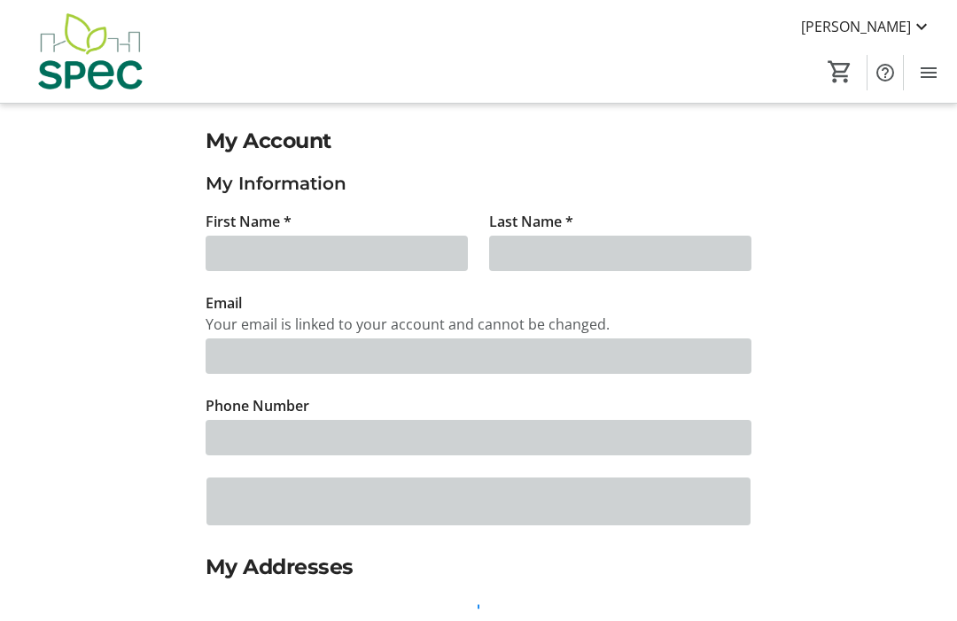
type input "[PERSON_NAME]"
type input "[EMAIL_ADDRESS][DOMAIN_NAME]"
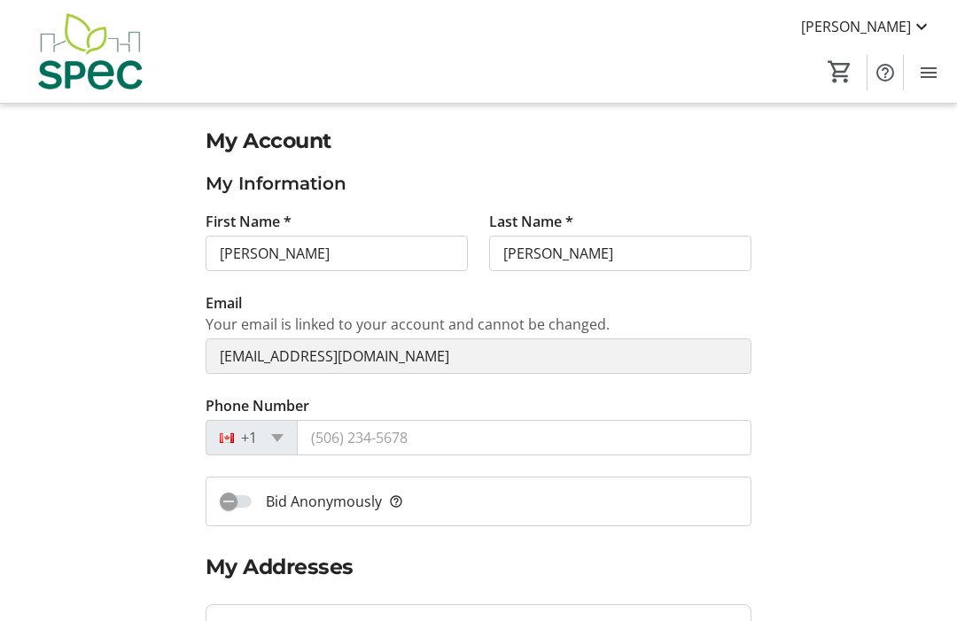
click at [920, 70] on mat-icon "Menu" at bounding box center [928, 72] width 21 height 21
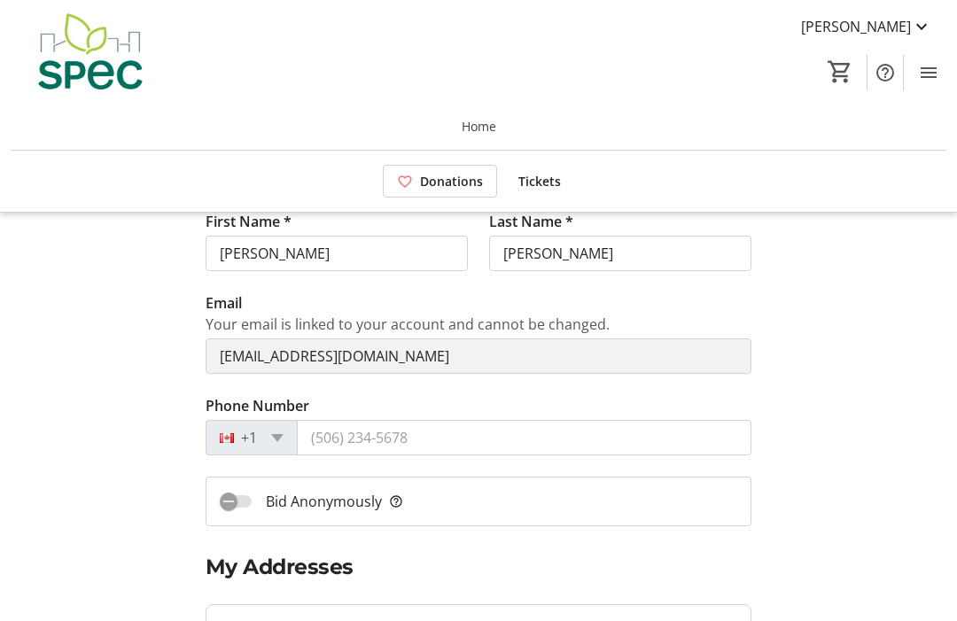
click at [925, 73] on mat-icon "Menu" at bounding box center [928, 72] width 21 height 21
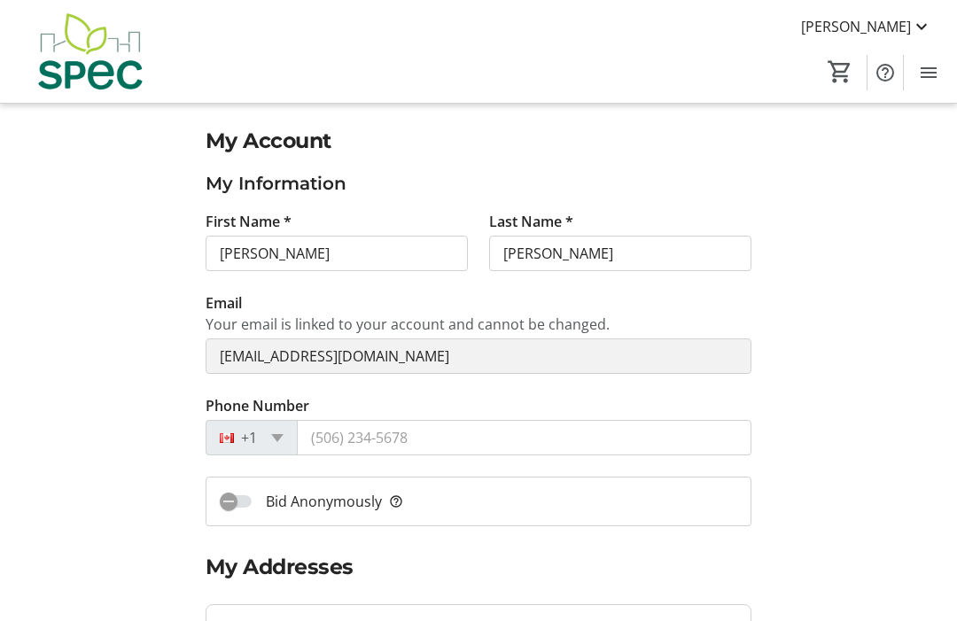
click at [916, 25] on mat-icon at bounding box center [921, 26] width 21 height 21
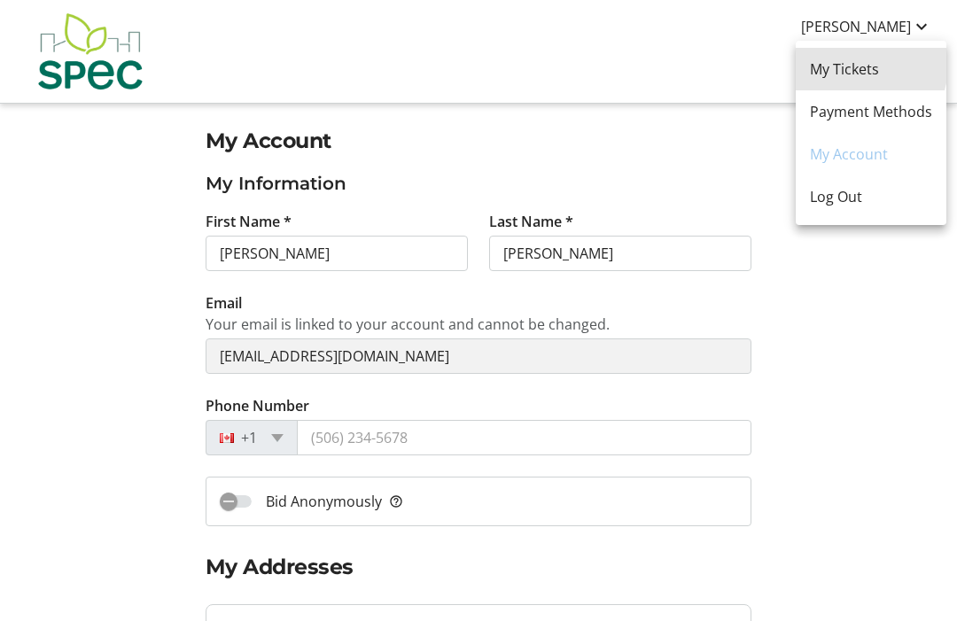
click at [853, 65] on span "My Tickets" at bounding box center [871, 69] width 122 height 21
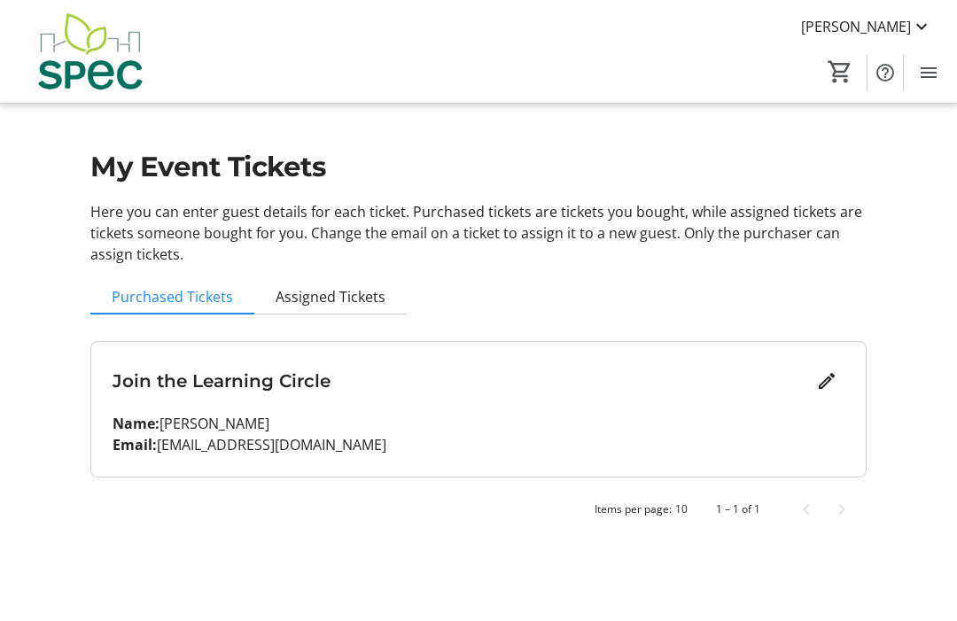
scroll to position [59, 0]
click at [266, 368] on h3 "Join the Learning Circle" at bounding box center [461, 381] width 697 height 27
click at [268, 434] on p "Email: catsmail99@gmail.com" at bounding box center [479, 444] width 732 height 21
click at [343, 290] on span "Assigned Tickets" at bounding box center [331, 297] width 110 height 14
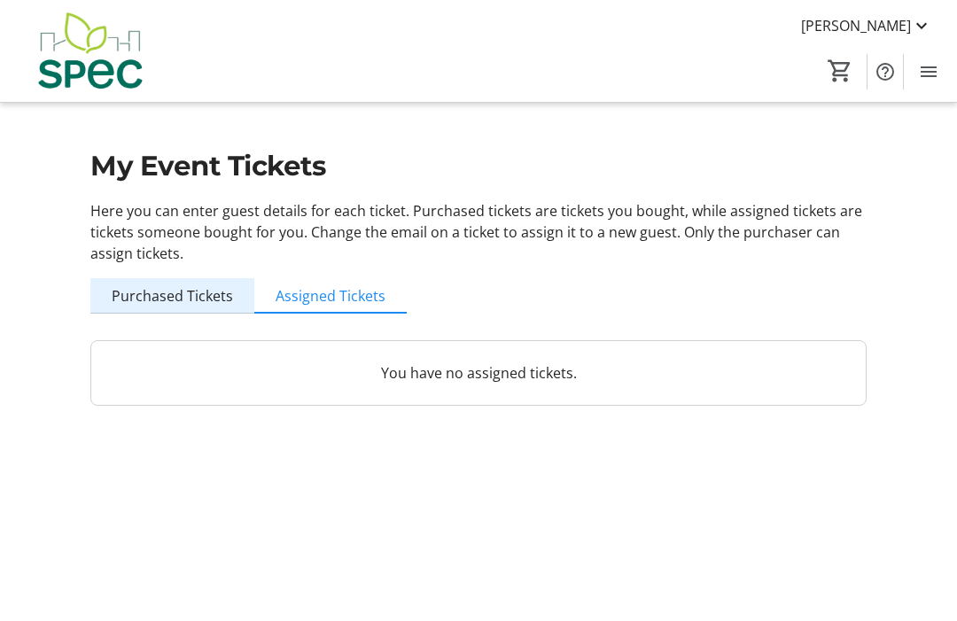
click at [200, 279] on span "Purchased Tickets" at bounding box center [172, 296] width 121 height 35
